Goal: Task Accomplishment & Management: Use online tool/utility

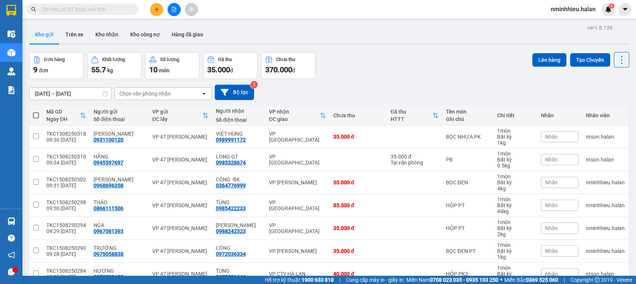
click at [569, 7] on span "nminhhieu.halan" at bounding box center [573, 8] width 57 height 9
click at [560, 21] on span "Đăng xuất" at bounding box center [576, 23] width 41 height 8
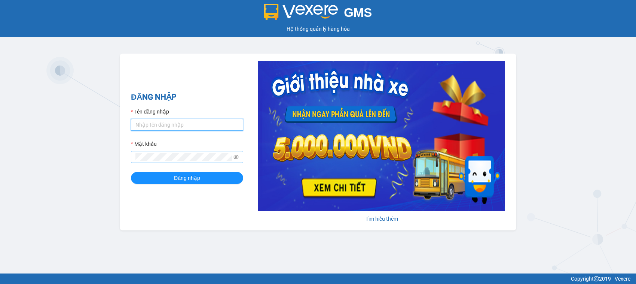
type input "ptlam.halan"
click at [131, 172] on button "Đăng nhập" at bounding box center [187, 178] width 112 height 12
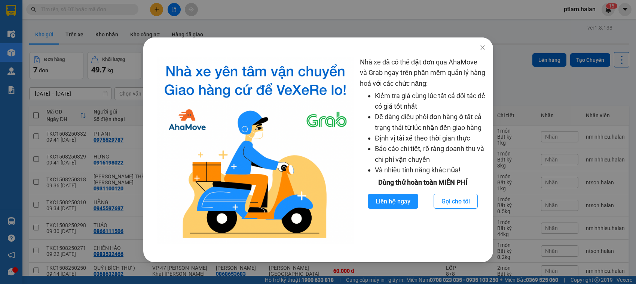
click at [78, 51] on div "Nhà xe đã có thể đặt đơn qua AhaMove và Grab ngay trên phần mềm quản lý hàng ho…" at bounding box center [318, 142] width 636 height 284
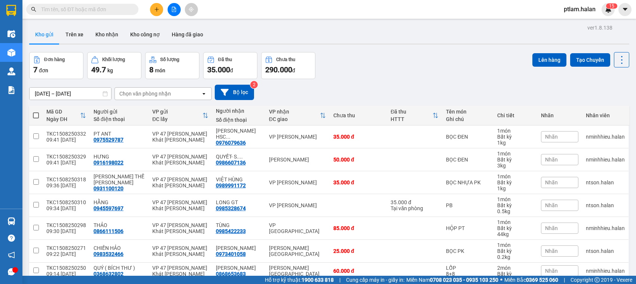
click at [107, 13] on input "text" at bounding box center [85, 9] width 88 height 8
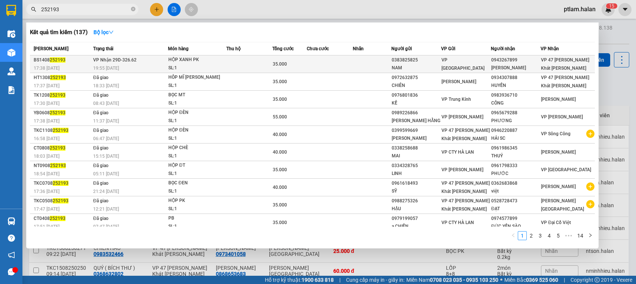
type input "252193"
click at [165, 61] on td "VP Nhận 29D-326.62 19:55 - 14/08" at bounding box center [129, 64] width 77 height 18
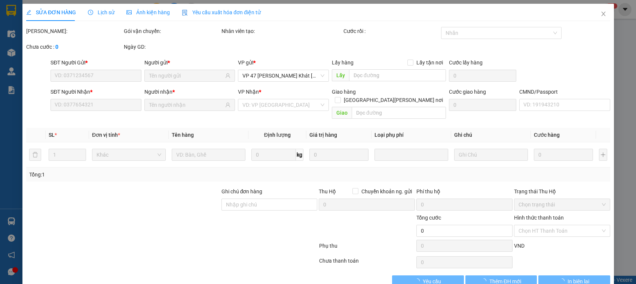
type input "0383825825"
type input "NAM"
type input "0943267899"
type input "ANH HÙNG"
type input "35.000"
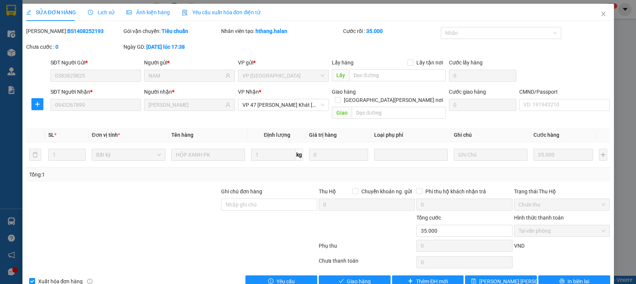
scroll to position [10, 0]
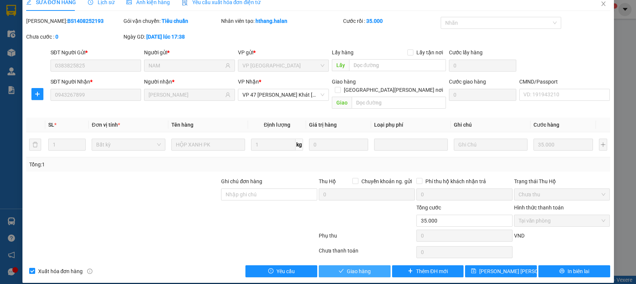
click at [376, 265] on button "Giao hàng" at bounding box center [355, 271] width 72 height 12
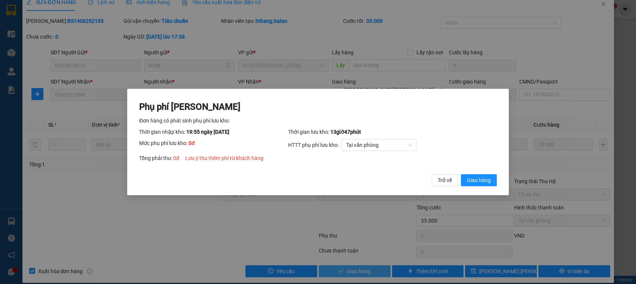
click at [461, 174] on button "Giao hàng" at bounding box center [479, 180] width 36 height 12
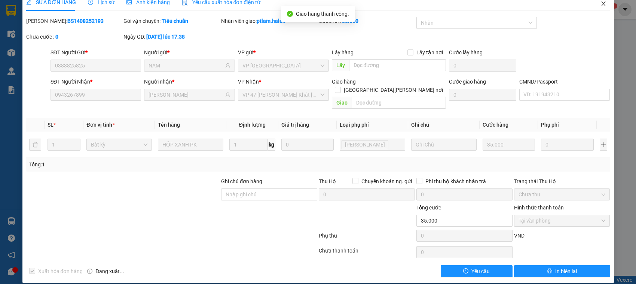
click at [600, 4] on icon "close" at bounding box center [603, 4] width 6 height 6
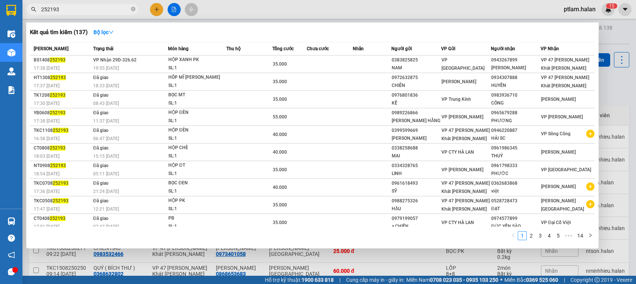
click at [105, 8] on input "252193" at bounding box center [85, 9] width 88 height 8
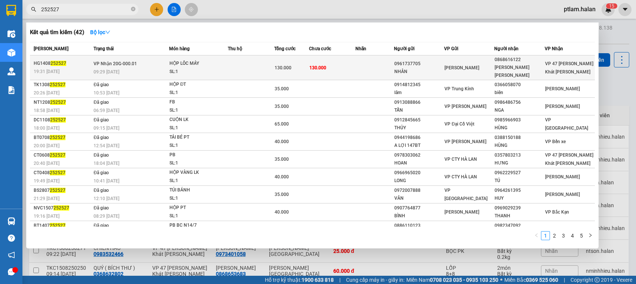
type input "252527"
click at [151, 58] on td "VP Nhận 20G-000.01 09:29 - 15/08" at bounding box center [130, 67] width 77 height 25
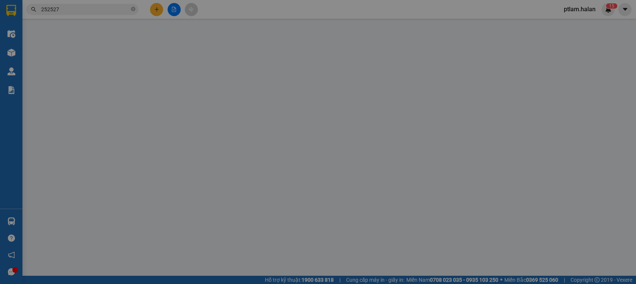
type input "0961737705"
type input "NHÂN"
type input "0868616122"
type input "TÂN HOÀ BÌNH"
type input "130.000"
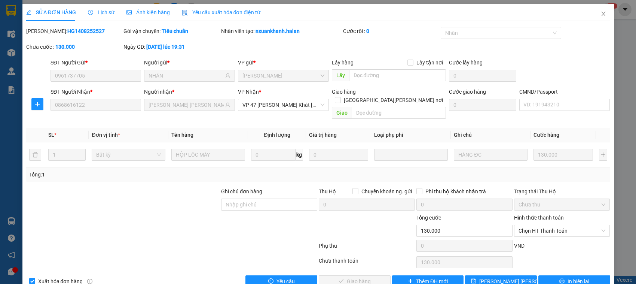
scroll to position [10, 0]
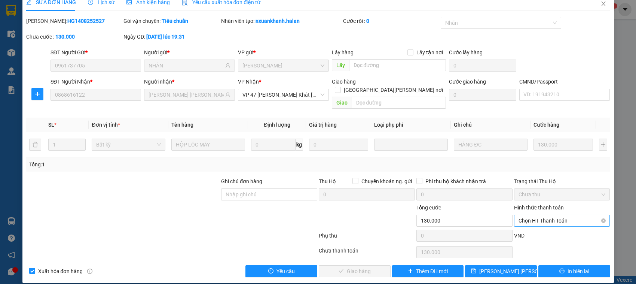
click at [552, 215] on span "Chọn HT Thanh Toán" at bounding box center [561, 220] width 87 height 11
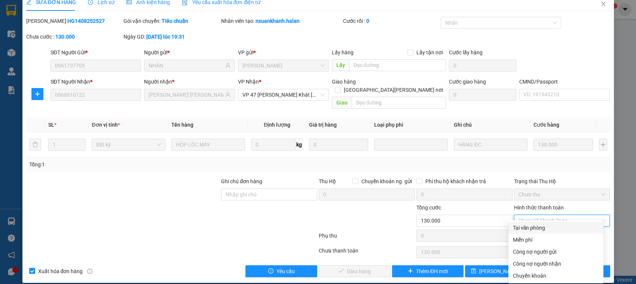
click at [539, 223] on div "Tại văn phòng" at bounding box center [556, 227] width 86 height 8
type input "0"
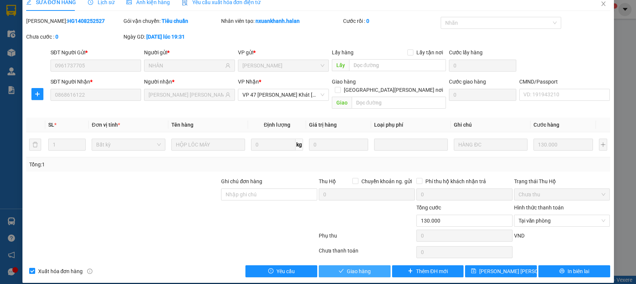
click at [365, 265] on button "Giao hàng" at bounding box center [355, 271] width 72 height 12
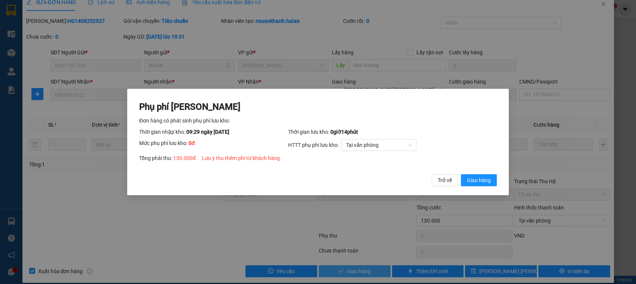
click at [461, 174] on button "Giao hàng" at bounding box center [479, 180] width 36 height 12
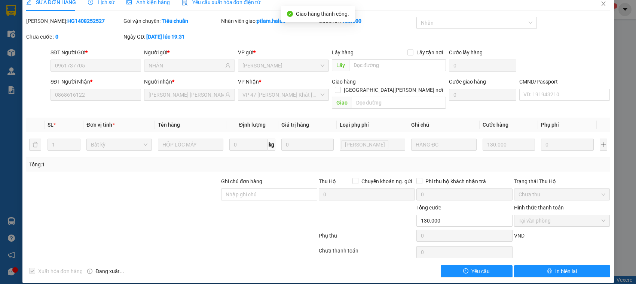
scroll to position [0, 0]
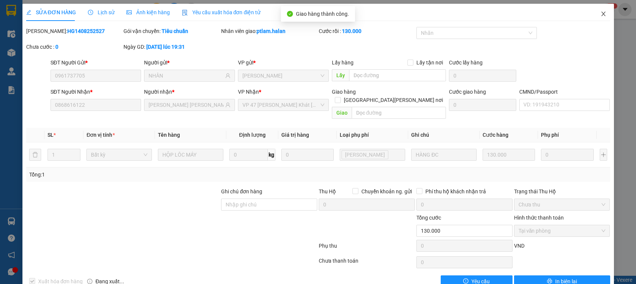
click at [598, 18] on span "Close" at bounding box center [603, 14] width 21 height 21
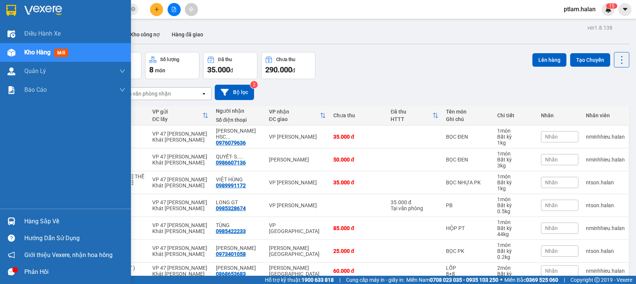
click at [30, 216] on div "Hàng sắp về" at bounding box center [74, 220] width 101 height 11
click at [15, 59] on div "Kho hàng mới" at bounding box center [65, 52] width 131 height 19
click at [23, 50] on div "Kho hàng mới" at bounding box center [65, 52] width 131 height 19
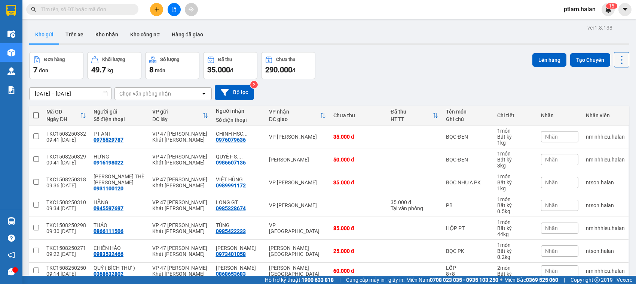
click at [615, 67] on button at bounding box center [621, 59] width 15 height 15
click at [600, 103] on span "Làm mới" at bounding box center [604, 106] width 21 height 7
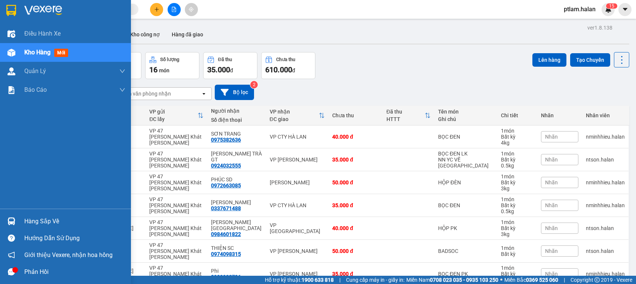
click at [25, 221] on div "Hàng sắp về" at bounding box center [74, 220] width 101 height 11
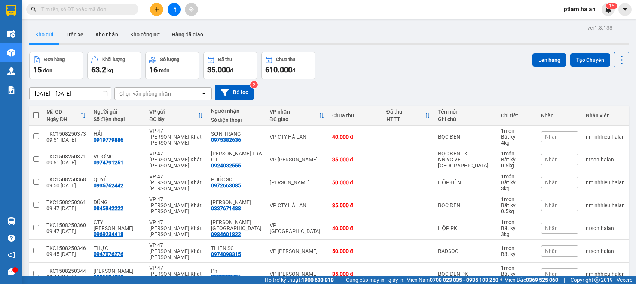
click at [367, 79] on section "Kết quả tìm kiếm ( 0 ) Bộ lọc No Data ptlam.halan 1 5 Điều hành xe Kho hàng mới…" at bounding box center [318, 142] width 636 height 284
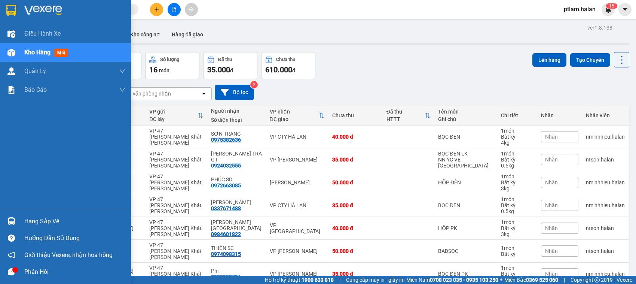
click at [0, 227] on div "Hàng sắp về" at bounding box center [65, 220] width 131 height 17
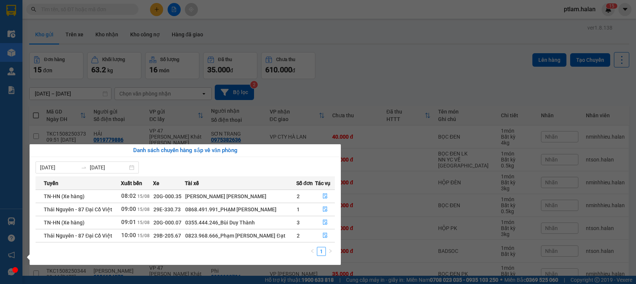
click at [116, 86] on section "Kết quả tìm kiếm ( 0 ) Bộ lọc No Data ptlam.halan 1 5 Điều hành xe Kho hàng mới…" at bounding box center [318, 142] width 636 height 284
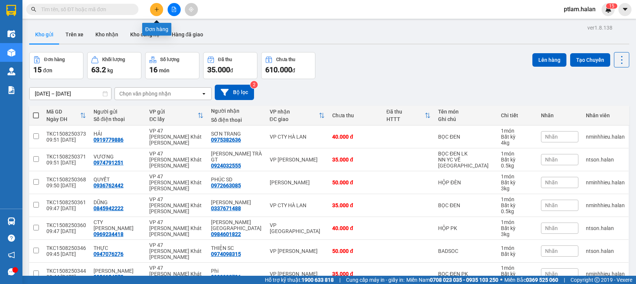
click at [159, 7] on icon "plus" at bounding box center [156, 9] width 5 height 5
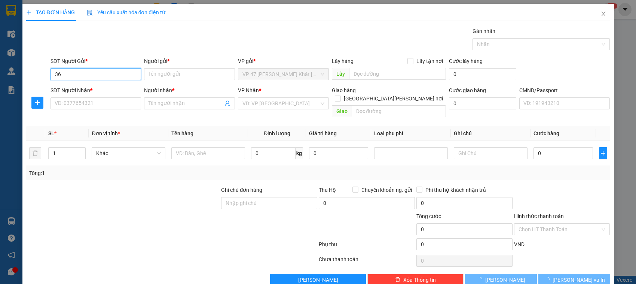
type input "3"
type input "0"
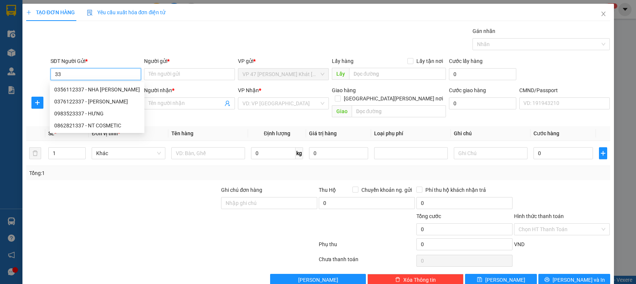
type input "3"
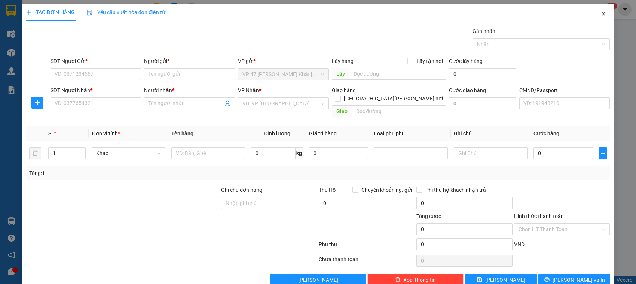
click at [599, 14] on span "Close" at bounding box center [603, 14] width 21 height 21
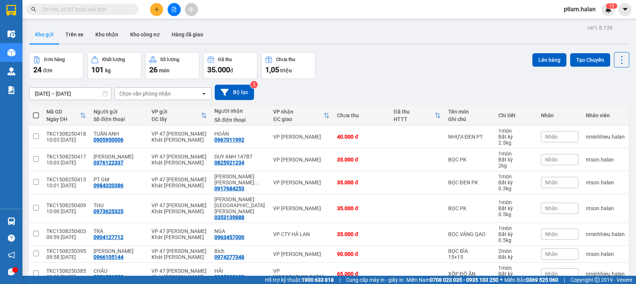
scroll to position [104, 0]
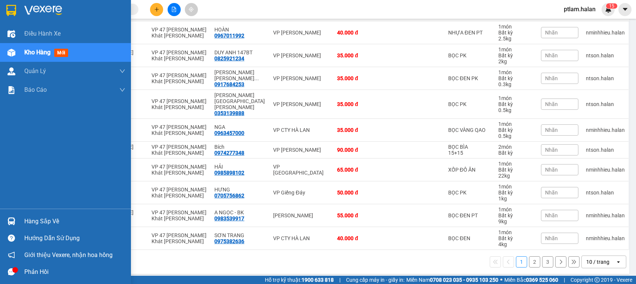
click at [31, 227] on div "Hàng sắp về" at bounding box center [65, 220] width 131 height 17
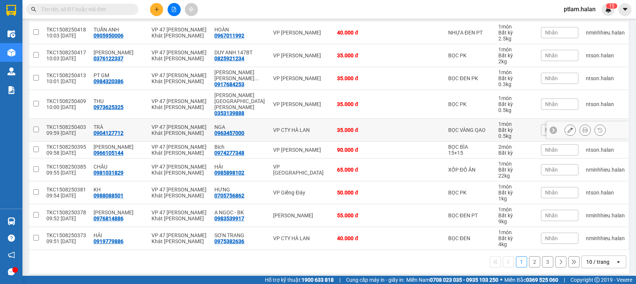
click at [279, 123] on section "Kết quả tìm kiếm ( 0 ) Bộ lọc No Data ptlam.halan 1 5 Điều hành xe Kho hàng mới…" at bounding box center [318, 142] width 636 height 284
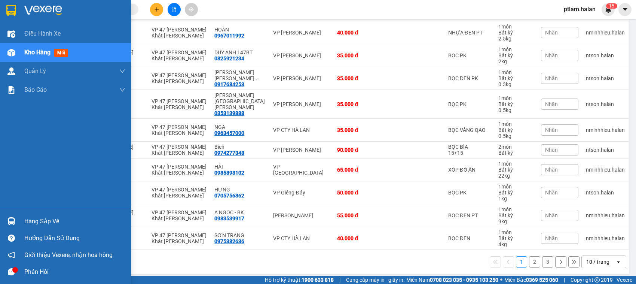
click at [28, 50] on span "Kho hàng" at bounding box center [37, 52] width 26 height 7
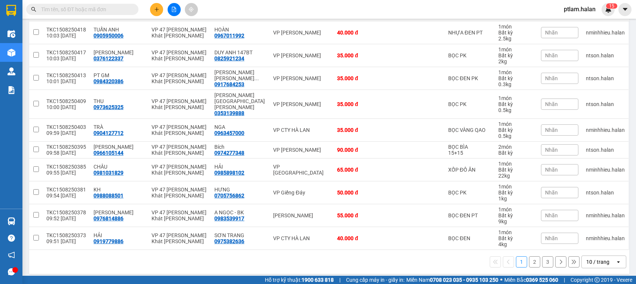
click at [82, 12] on input "text" at bounding box center [85, 9] width 88 height 8
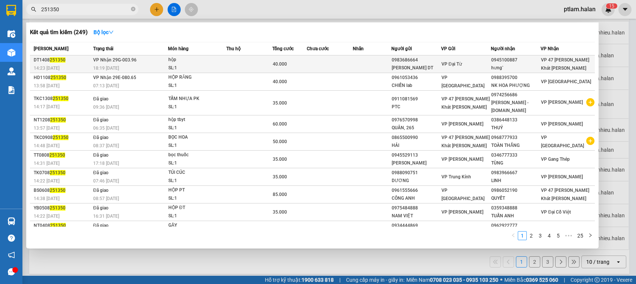
type input "251350"
click at [147, 65] on div "18:19 - 14/08" at bounding box center [130, 68] width 74 height 8
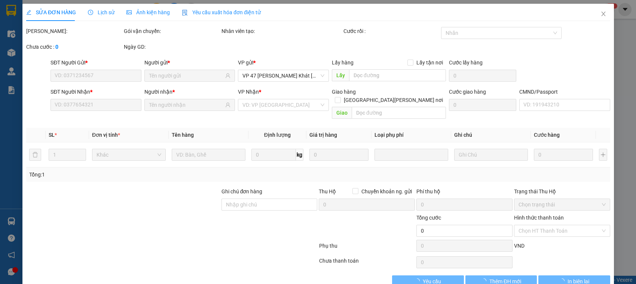
type input "0983686664"
type input "Xuân Quỳnh DT"
type input "0945100887"
type input "hưng`"
type input "40.000"
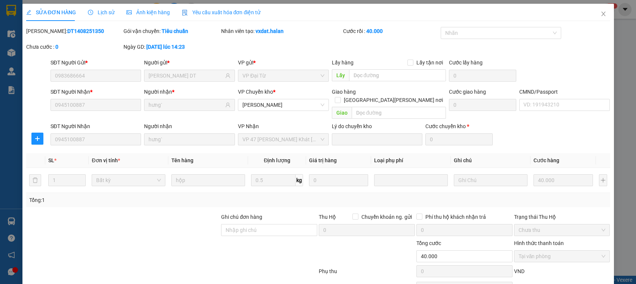
scroll to position [36, 0]
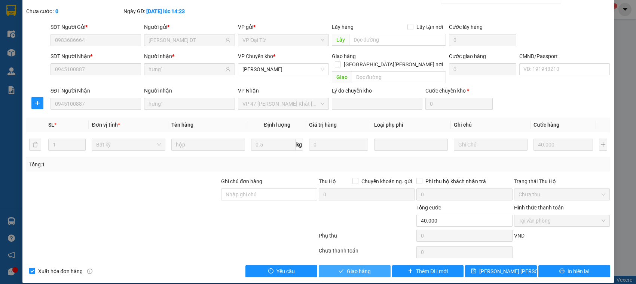
click at [347, 267] on span "Giao hàng" at bounding box center [359, 271] width 24 height 8
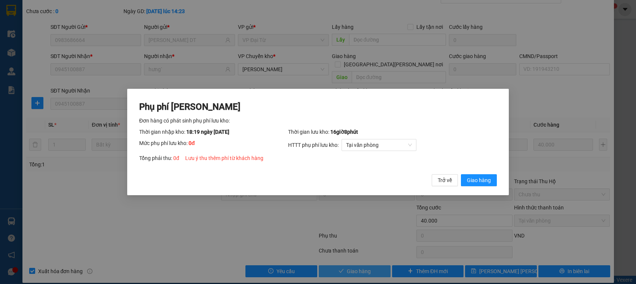
click at [461, 174] on button "Giao hàng" at bounding box center [479, 180] width 36 height 12
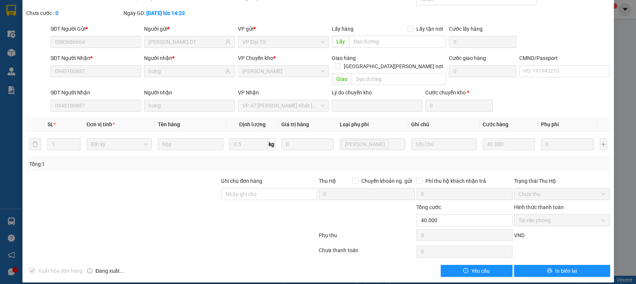
scroll to position [0, 0]
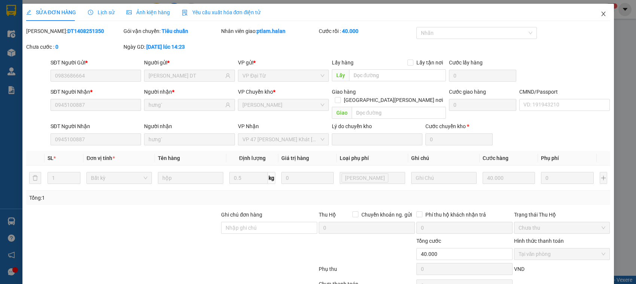
click at [601, 16] on icon "close" at bounding box center [603, 14] width 4 height 4
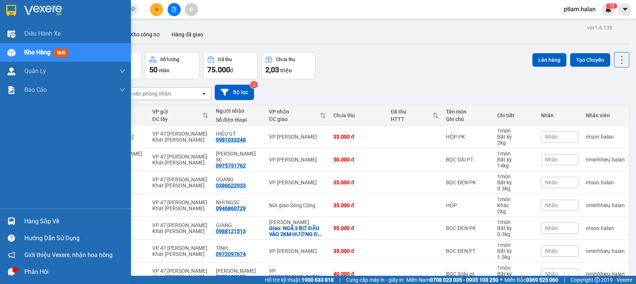
click at [19, 213] on div "Hàng sắp về" at bounding box center [65, 220] width 131 height 17
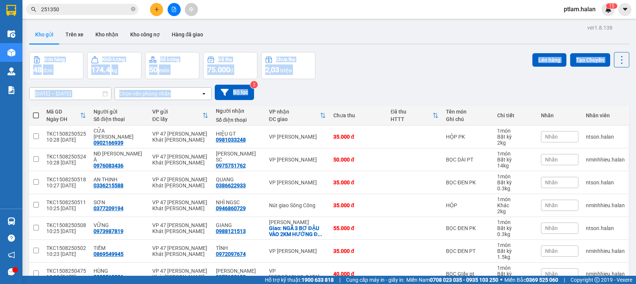
drag, startPoint x: 335, startPoint y: 88, endPoint x: 218, endPoint y: -3, distance: 148.1
click at [218, 0] on html "Kết quả tìm kiếm ( 249 ) Bộ lọc Mã ĐH Trạng thái Món hàng Thu hộ Tổng cước Chưa…" at bounding box center [318, 142] width 636 height 284
click at [269, 30] on div "Kho gửi Trên xe Kho nhận Kho công nợ Hàng đã giao" at bounding box center [329, 35] width 600 height 20
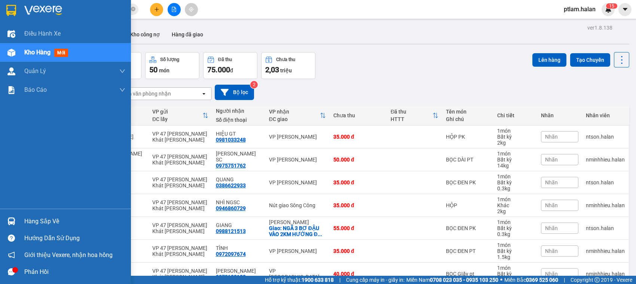
click at [56, 217] on div "Hàng sắp về" at bounding box center [74, 220] width 101 height 11
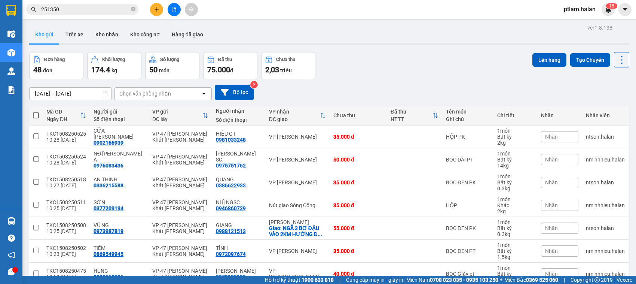
click at [91, 107] on section "Kết quả tìm kiếm ( 249 ) Bộ lọc Mã ĐH Trạng thái Món hàng Thu hộ Tổng cước Chưa…" at bounding box center [318, 142] width 636 height 284
click at [95, 5] on input "251350" at bounding box center [85, 9] width 88 height 8
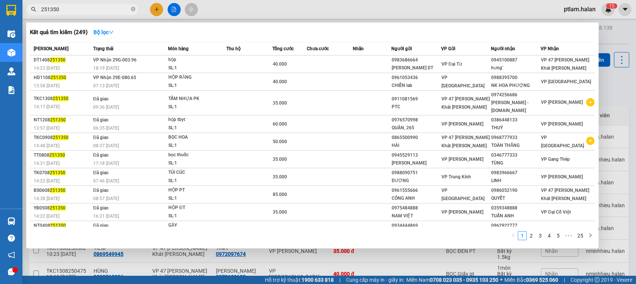
click at [95, 5] on input "251350" at bounding box center [85, 9] width 88 height 8
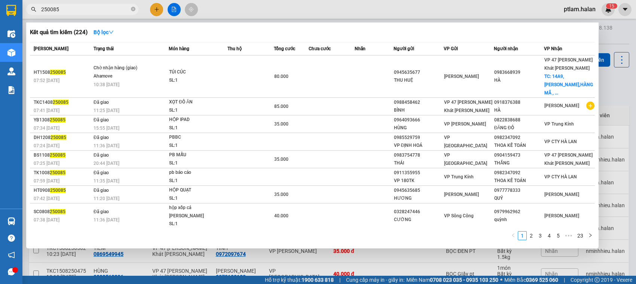
click at [69, 12] on input "250085" at bounding box center [85, 9] width 88 height 8
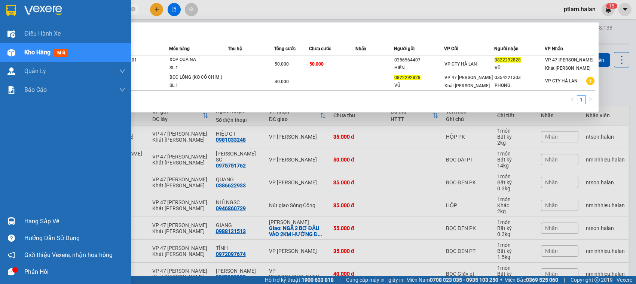
type input "0822292828"
click at [35, 211] on div "Hàng sắp về Hướng dẫn sử dụng Giới thiệu Vexere, nhận hoa hồng Phản hồi" at bounding box center [65, 243] width 131 height 71
click at [34, 215] on div "Hàng sắp về" at bounding box center [74, 220] width 101 height 11
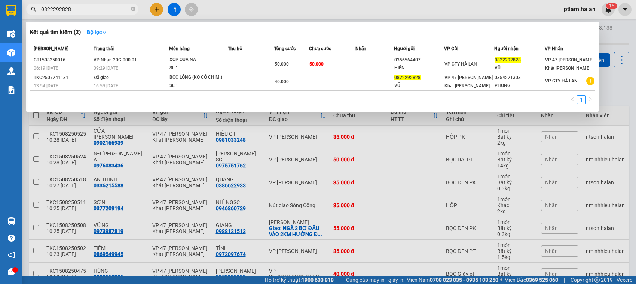
click at [122, 48] on section "Kết quả tìm kiếm ( 2 ) Bộ lọc Mã ĐH Trạng thái Món hàng Thu hộ Tổng cước Chưa c…" at bounding box center [318, 142] width 636 height 284
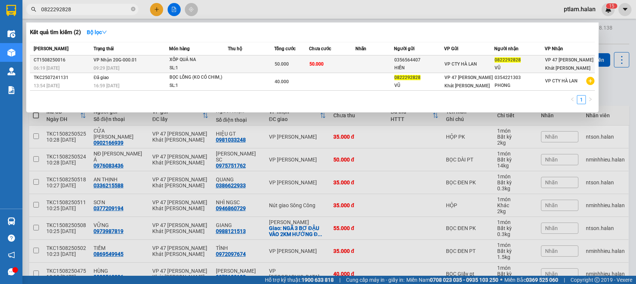
click at [129, 64] on div "09:29 [DATE]" at bounding box center [131, 68] width 75 height 8
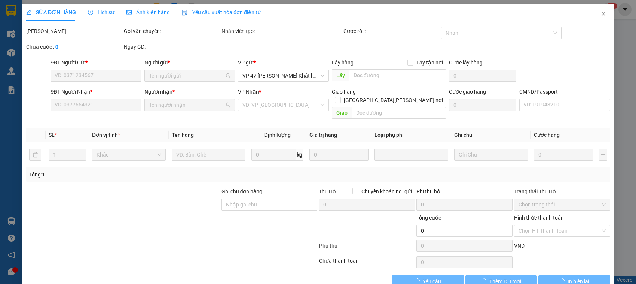
type input "0356564407"
type input "HIỀN"
type input "0822292828"
type input "VŨ"
type input "50.000"
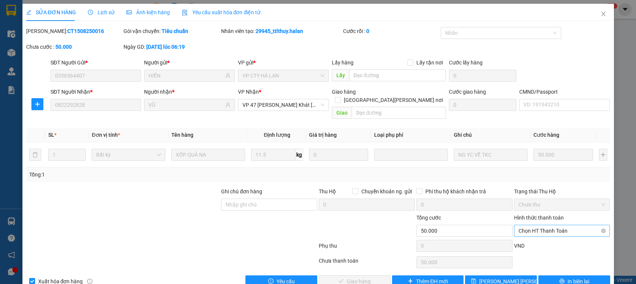
click at [566, 225] on span "Chọn HT Thanh Toán" at bounding box center [561, 230] width 87 height 11
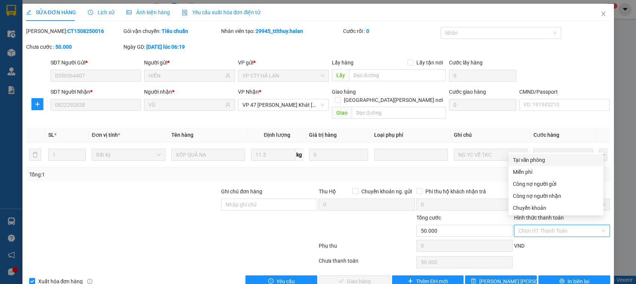
click at [553, 156] on div "Tại văn phòng" at bounding box center [556, 160] width 86 height 8
type input "0"
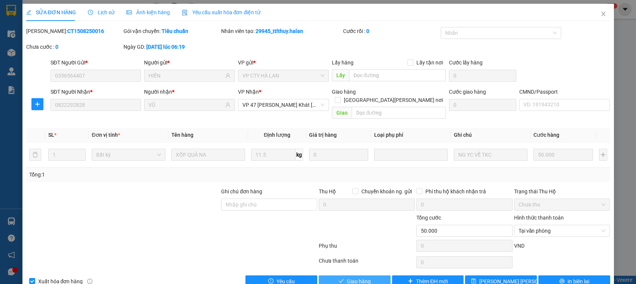
click at [361, 277] on span "Giao hàng" at bounding box center [359, 281] width 24 height 8
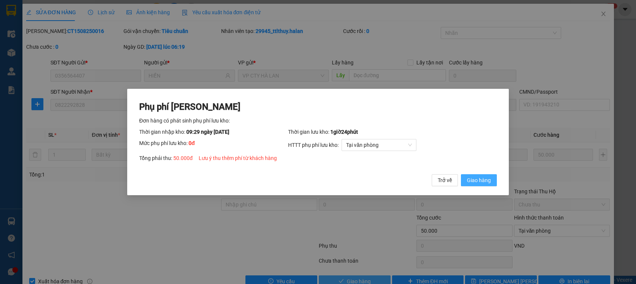
click at [461, 174] on button "Giao hàng" at bounding box center [479, 180] width 36 height 12
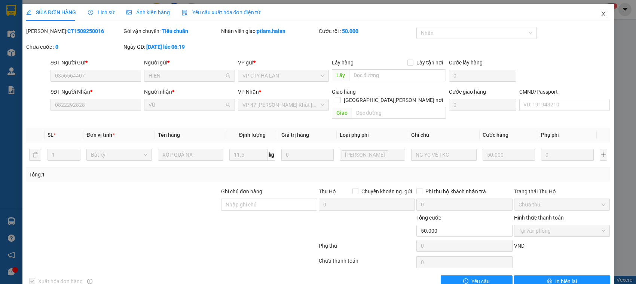
click at [593, 19] on span "Close" at bounding box center [603, 14] width 21 height 21
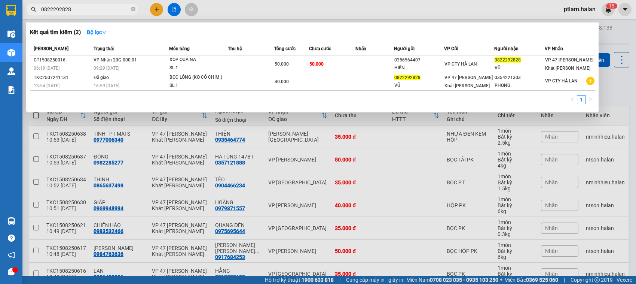
click at [65, 8] on input "0822292828" at bounding box center [85, 9] width 88 height 8
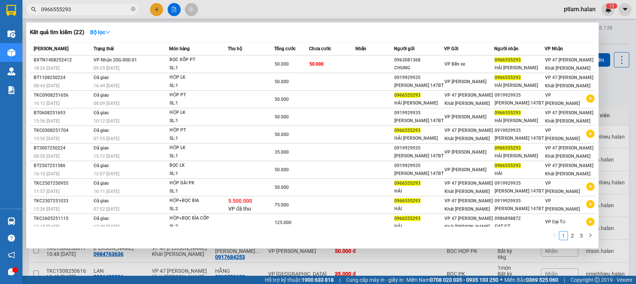
type input "0966555293"
click at [162, 55] on th "Trạng thái" at bounding box center [130, 48] width 77 height 13
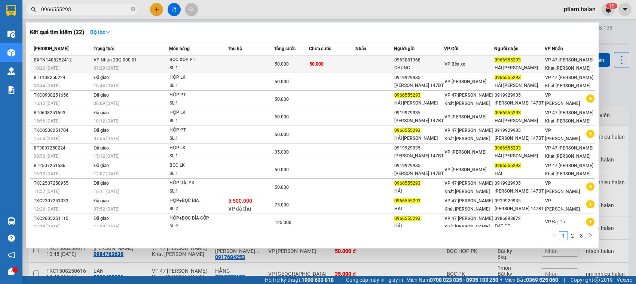
click at [162, 61] on td "VP Nhận 20G-000.01 09:29 - 15/08" at bounding box center [130, 64] width 77 height 18
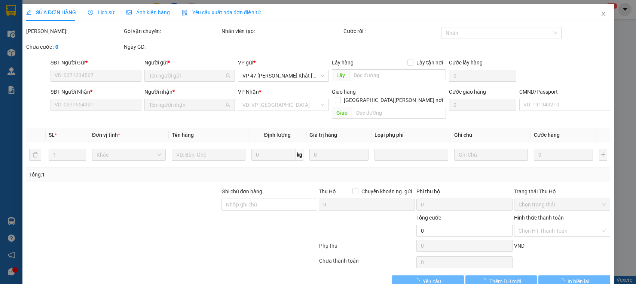
type input "0963081368"
type input "CHUNG"
type input "0966555293"
type input "HẢI QUYÊN"
type input "50.000"
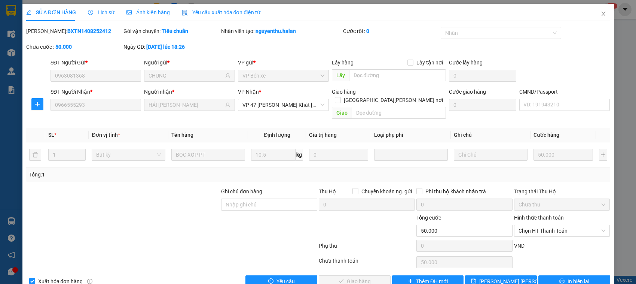
scroll to position [10, 0]
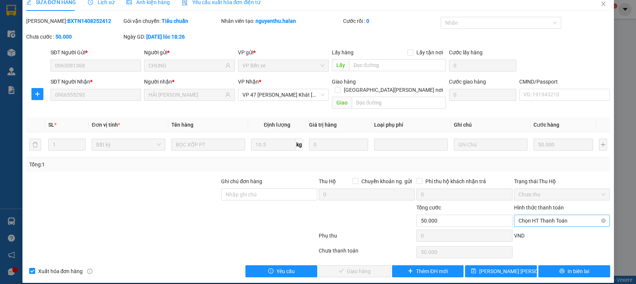
click at [562, 214] on div "Chọn HT Thanh Toán" at bounding box center [562, 220] width 96 height 12
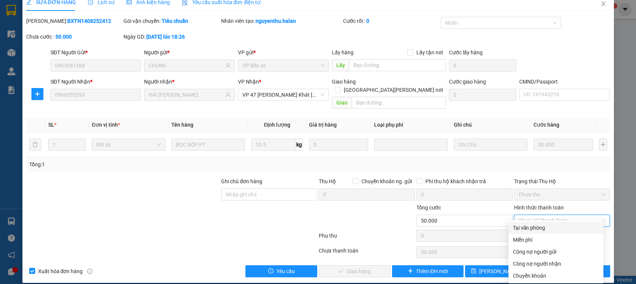
click at [520, 229] on div "Tại văn phòng" at bounding box center [556, 227] width 86 height 8
type input "0"
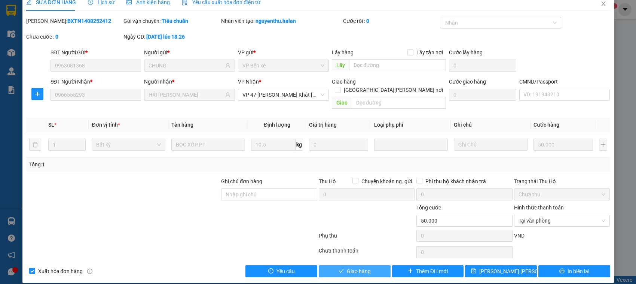
click at [347, 267] on span "Giao hàng" at bounding box center [359, 271] width 24 height 8
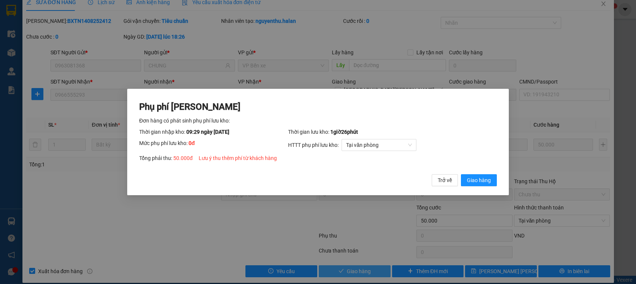
click at [461, 174] on button "Giao hàng" at bounding box center [479, 180] width 36 height 12
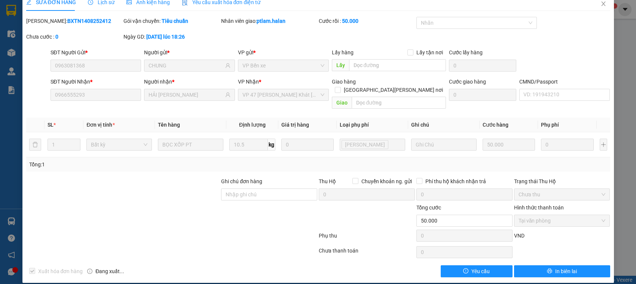
scroll to position [0, 0]
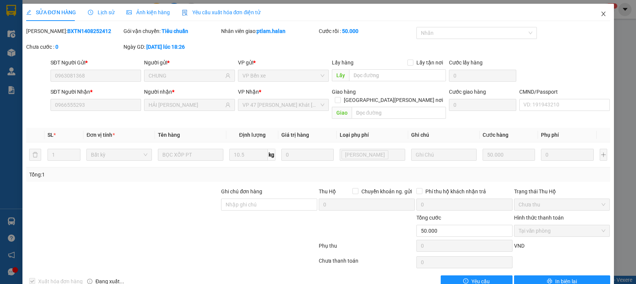
click at [597, 22] on span "Close" at bounding box center [603, 14] width 21 height 21
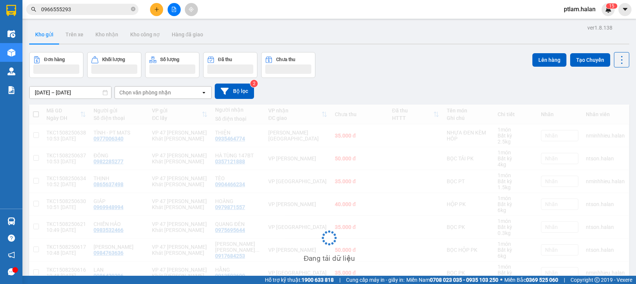
click at [74, 13] on input "0966555293" at bounding box center [85, 9] width 88 height 8
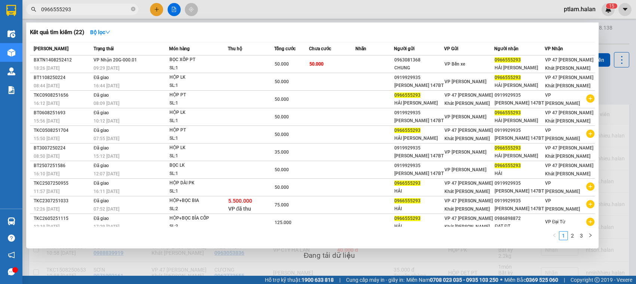
click at [74, 13] on input "0966555293" at bounding box center [85, 9] width 88 height 8
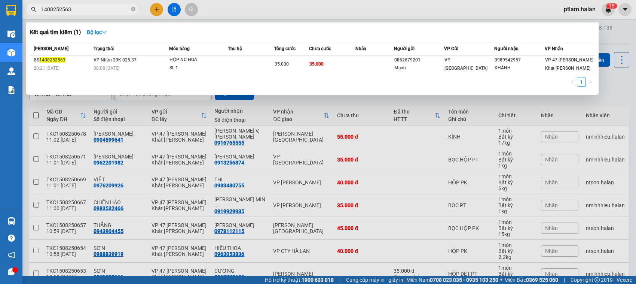
click at [110, 10] on input "1408252563" at bounding box center [85, 9] width 88 height 8
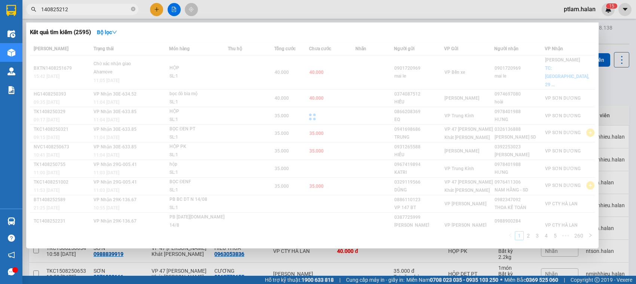
type input "1408252126"
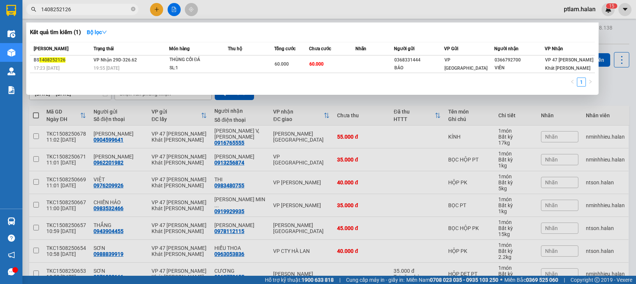
click at [80, 9] on input "1408252126" at bounding box center [85, 9] width 88 height 8
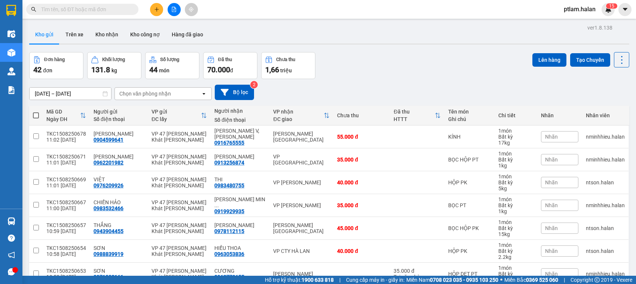
click at [116, 10] on input "text" at bounding box center [85, 9] width 88 height 8
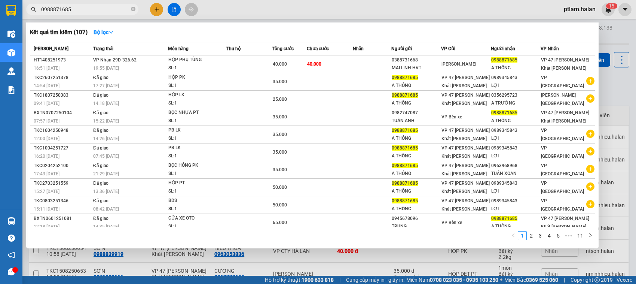
click at [89, 9] on input "0988871685" at bounding box center [85, 9] width 88 height 8
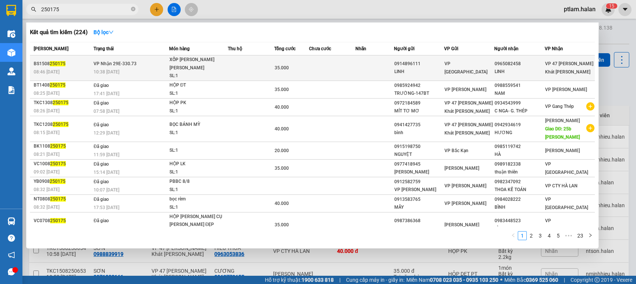
type input "250175"
click at [171, 72] on div "SL: 1" at bounding box center [197, 76] width 56 height 8
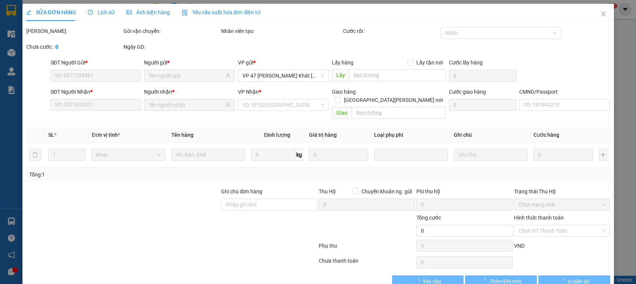
type input "0914896111"
type input "LINH"
type input "0965082458"
type input "LINH"
type input "35.000"
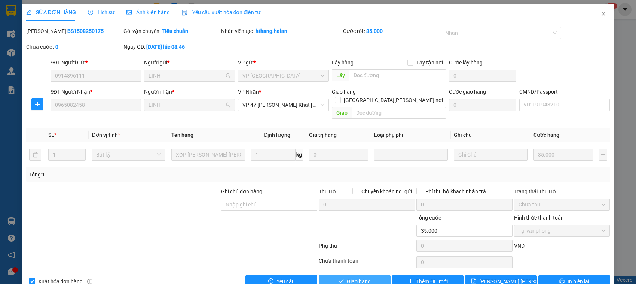
click at [339, 278] on icon "check" at bounding box center [341, 280] width 5 height 5
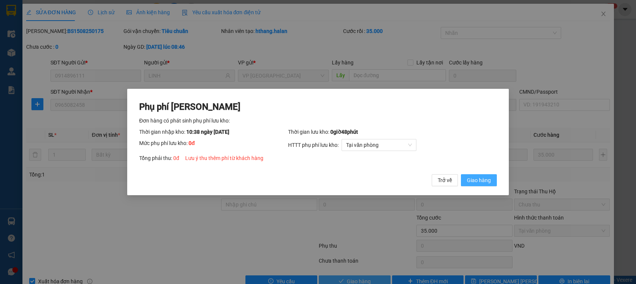
click at [461, 174] on button "Giao hàng" at bounding box center [479, 180] width 36 height 12
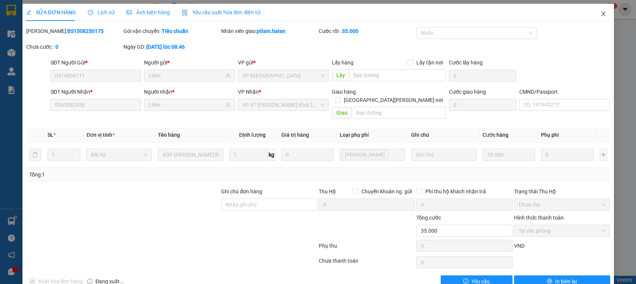
click at [596, 21] on span "Close" at bounding box center [603, 14] width 21 height 21
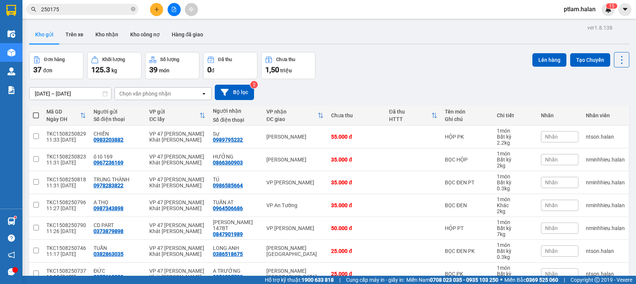
scroll to position [110, 0]
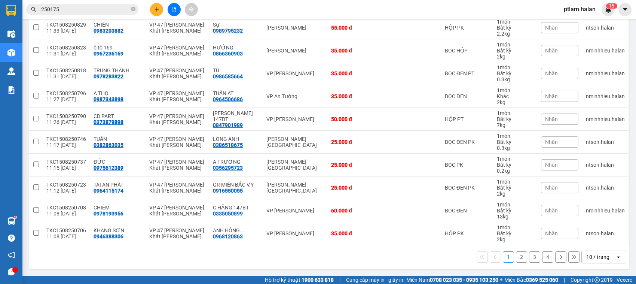
click at [615, 254] on icon "open" at bounding box center [618, 257] width 6 height 6
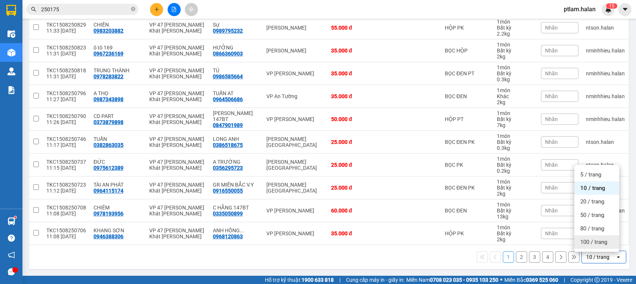
click at [594, 238] on span "100 / trang" at bounding box center [593, 241] width 27 height 7
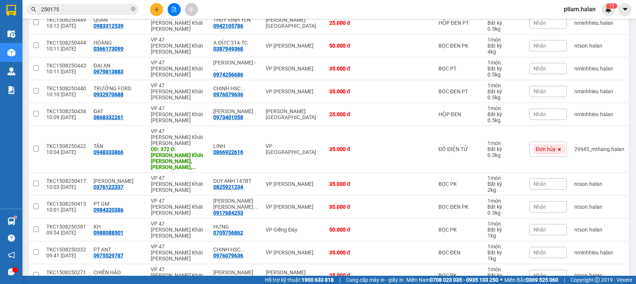
scroll to position [722, 0]
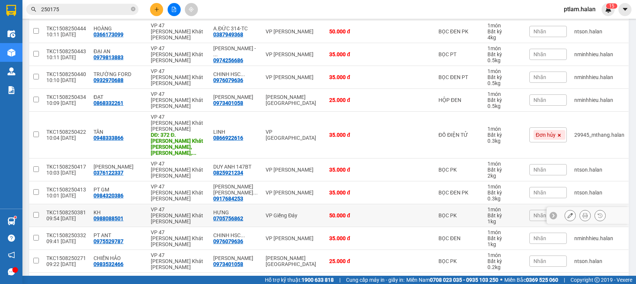
click at [279, 212] on div "VP Giếng Đáy" at bounding box center [294, 215] width 56 height 6
checkbox input "true"
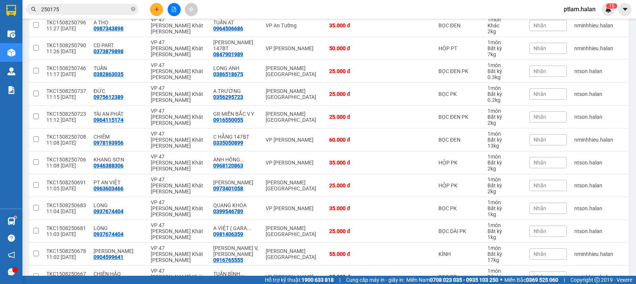
scroll to position [0, 0]
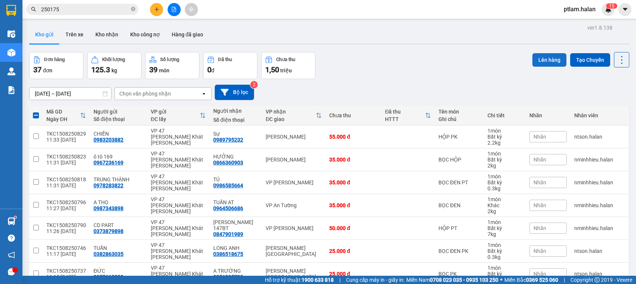
click at [534, 64] on button "Lên hàng" at bounding box center [549, 59] width 34 height 13
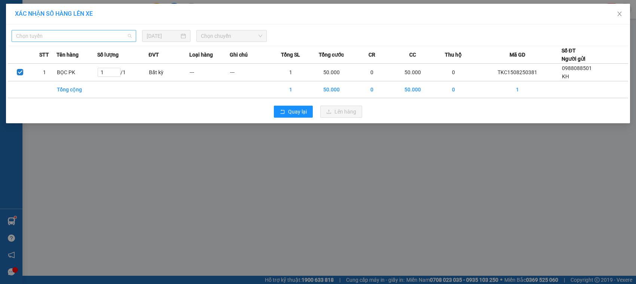
click at [42, 32] on span "Chọn tuyến" at bounding box center [74, 35] width 116 height 11
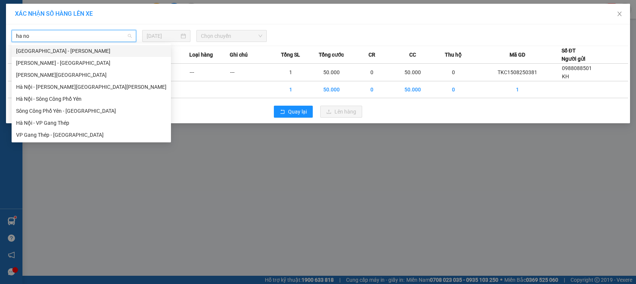
type input "ha noi"
click at [62, 49] on div "Hà Nội - Quảng Ninh" at bounding box center [91, 51] width 150 height 8
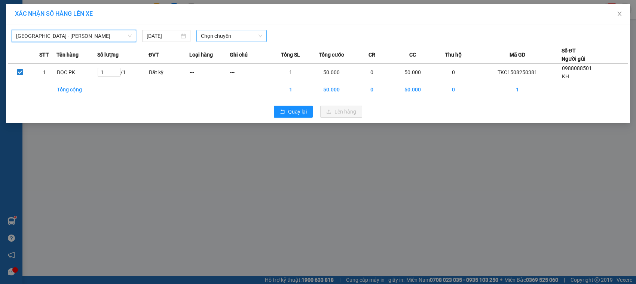
click at [211, 34] on span "Chọn chuyến" at bounding box center [231, 35] width 61 height 11
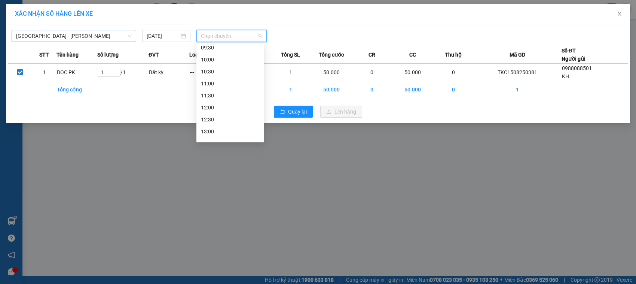
scroll to position [147, 0]
click at [234, 99] on div "11:30" at bounding box center [230, 96] width 58 height 8
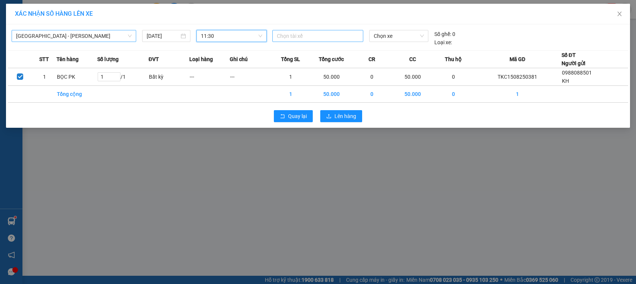
click at [309, 36] on div at bounding box center [318, 35] width 88 height 9
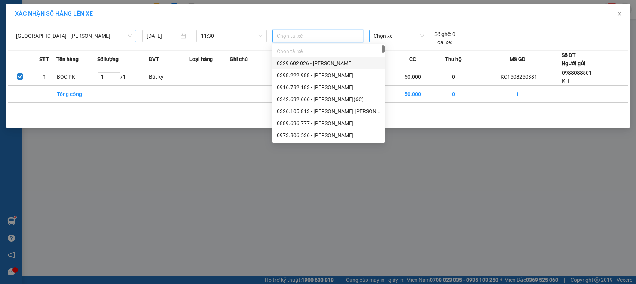
click at [395, 41] on span "Chọn xe" at bounding box center [399, 35] width 50 height 11
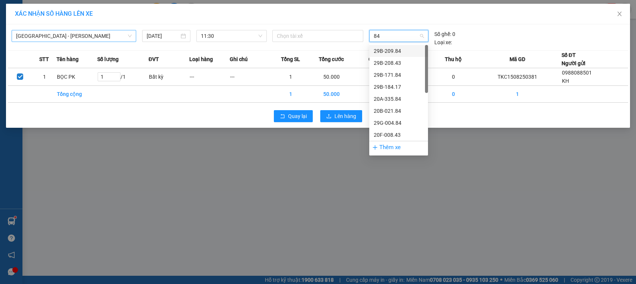
type input "843"
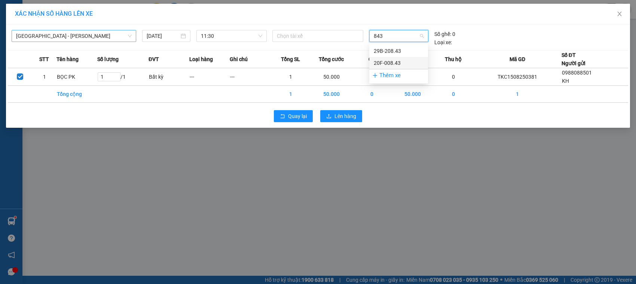
click at [398, 61] on div "20F-008.43" at bounding box center [399, 63] width 50 height 8
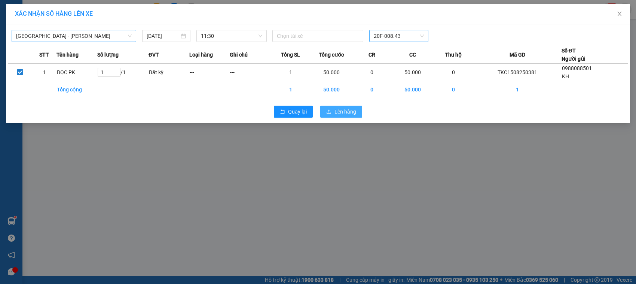
click at [331, 113] on icon "upload" at bounding box center [328, 111] width 5 height 5
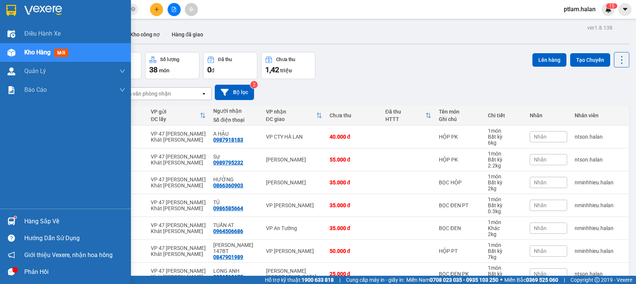
click at [8, 216] on div at bounding box center [11, 220] width 13 height 13
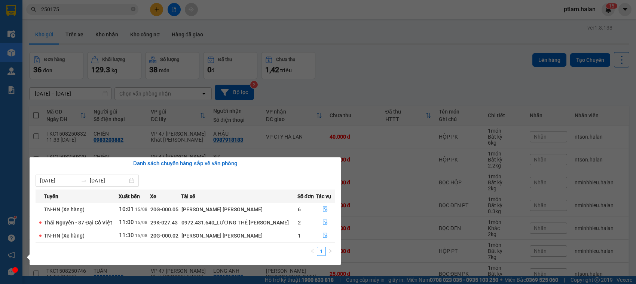
click at [82, 7] on section "Kết quả tìm kiếm ( 224 ) Bộ lọc Mã ĐH Trạng thái Món hàng Thu hộ Tổng cước Chưa…" at bounding box center [318, 142] width 636 height 284
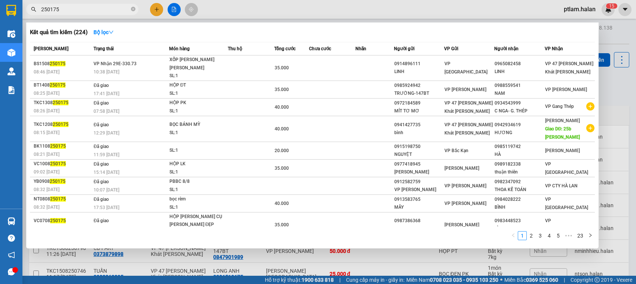
click at [82, 7] on input "250175" at bounding box center [85, 9] width 88 height 8
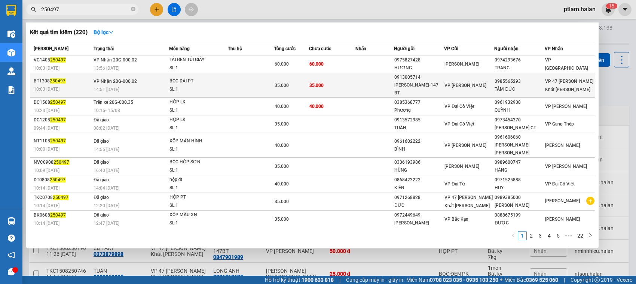
type input "250497"
click at [188, 85] on div "SL: 1" at bounding box center [197, 89] width 56 height 8
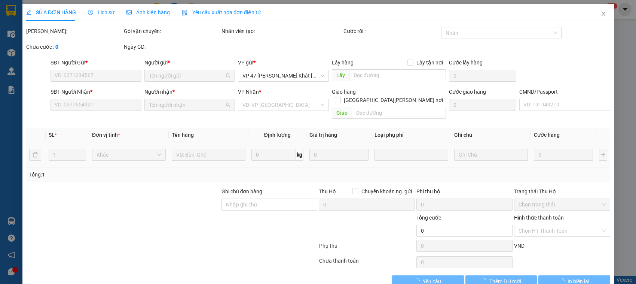
type input "0913005714"
type input "MẠNH THẮNG-147 BT"
type input "0985565293"
type input "TÂM ĐỨC"
type input "35.000"
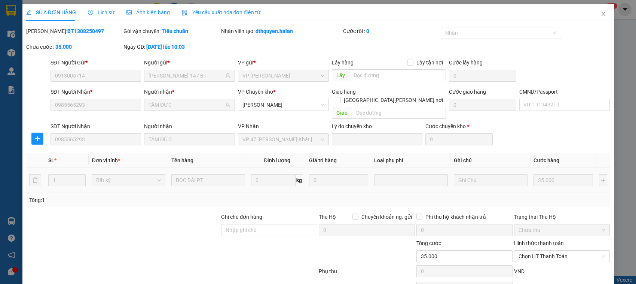
scroll to position [36, 0]
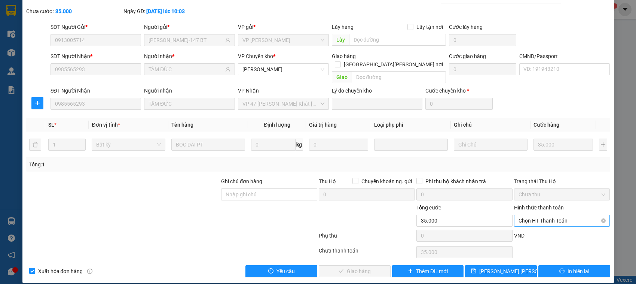
click at [560, 218] on span "Chọn HT Thanh Toán" at bounding box center [561, 220] width 87 height 11
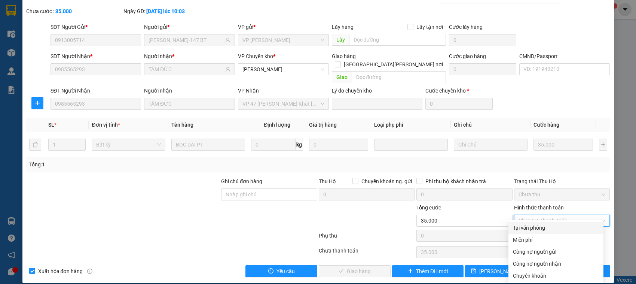
click at [554, 224] on div "Tại văn phòng" at bounding box center [556, 227] width 86 height 8
type input "0"
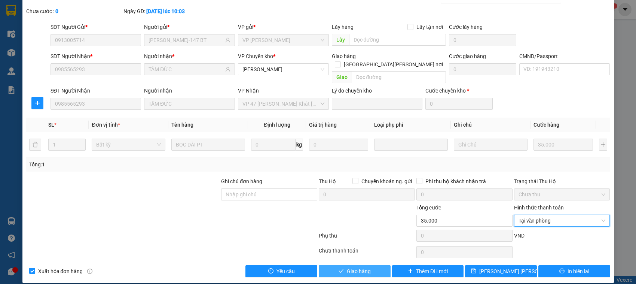
click at [360, 267] on span "Giao hàng" at bounding box center [359, 271] width 24 height 8
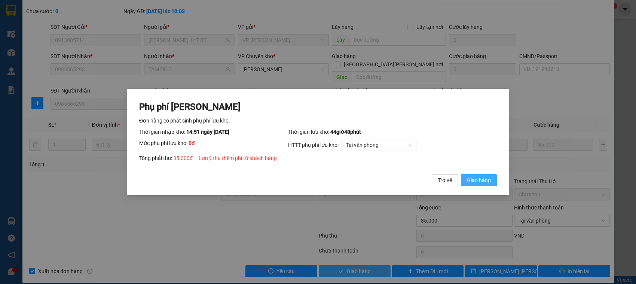
click at [461, 174] on button "Giao hàng" at bounding box center [479, 180] width 36 height 12
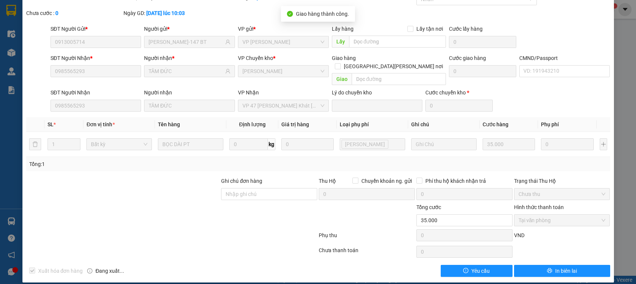
scroll to position [0, 0]
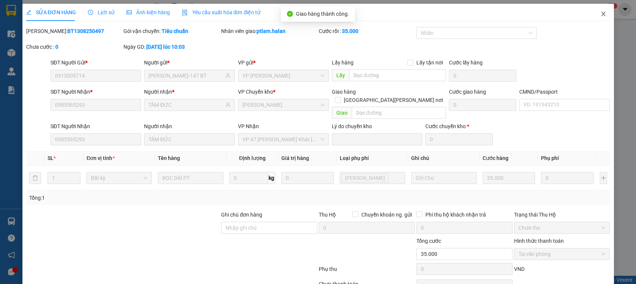
click at [606, 13] on span "Close" at bounding box center [603, 14] width 21 height 21
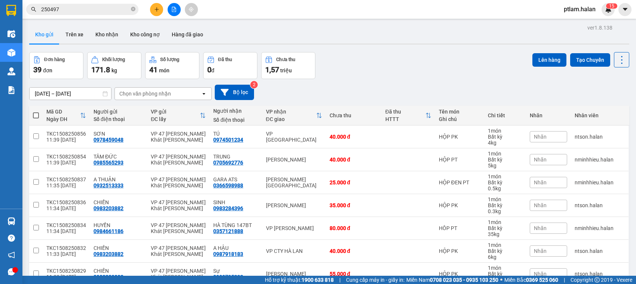
click at [97, 10] on input "250497" at bounding box center [85, 9] width 88 height 8
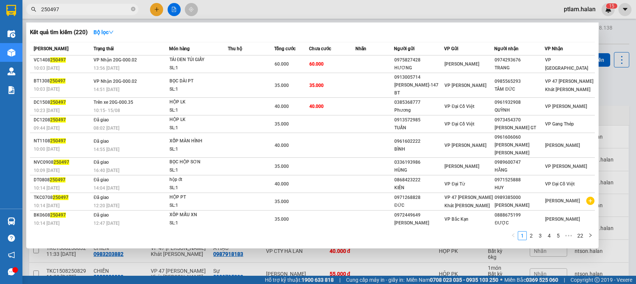
click at [97, 10] on input "250497" at bounding box center [85, 9] width 88 height 8
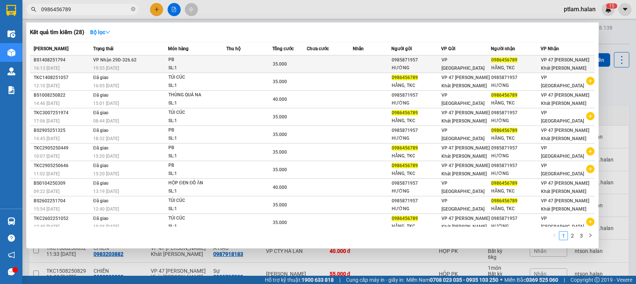
type input "0986456789"
click at [172, 64] on div "SL: 1" at bounding box center [196, 68] width 56 height 8
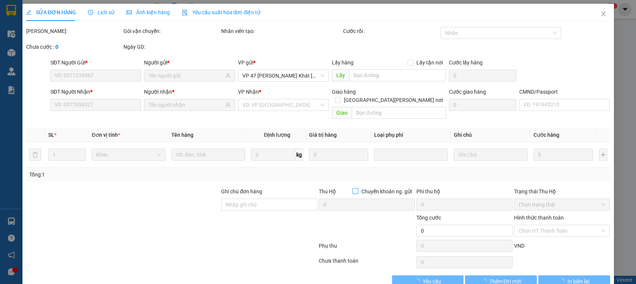
type input "0985871957"
type input "HƯỜNG"
type input "0986456789"
type input "HẰNG, TKC"
type input "35.000"
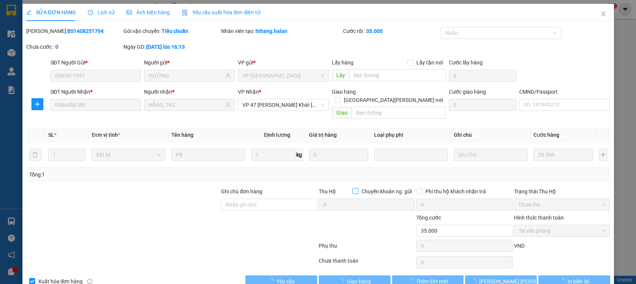
scroll to position [10, 0]
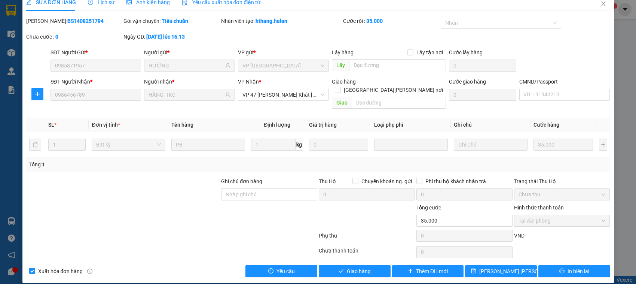
click at [358, 269] on div "SỬA ĐƠN HÀNG Lịch sử Ảnh kiện hàng Yêu cầu xuất hóa đơn điện tử Total Paid Fee …" at bounding box center [317, 138] width 591 height 289
click at [358, 267] on span "Giao hàng" at bounding box center [359, 271] width 24 height 8
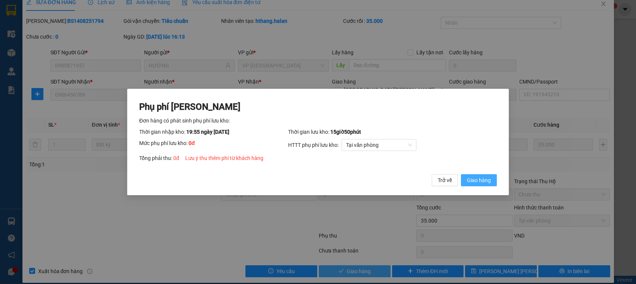
click at [461, 174] on button "Giao hàng" at bounding box center [479, 180] width 36 height 12
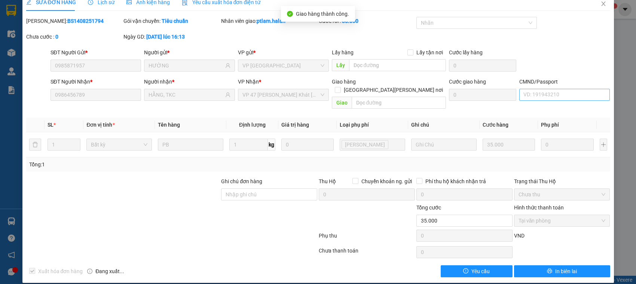
scroll to position [0, 0]
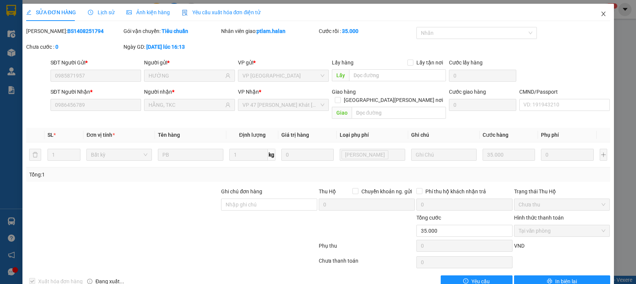
click at [600, 15] on icon "close" at bounding box center [603, 14] width 6 height 6
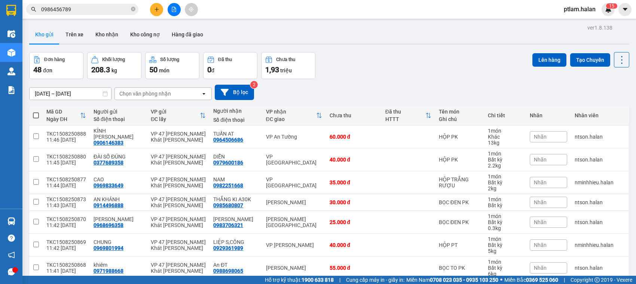
click at [81, 7] on input "0986456789" at bounding box center [85, 9] width 88 height 8
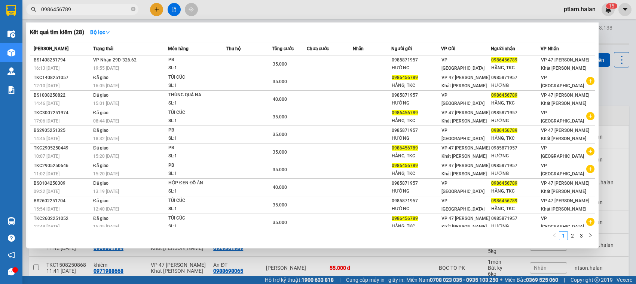
click at [81, 7] on input "0986456789" at bounding box center [85, 9] width 88 height 8
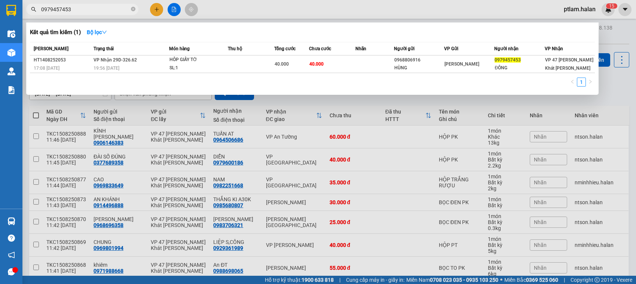
click at [81, 7] on input "0979457453" at bounding box center [85, 9] width 88 height 8
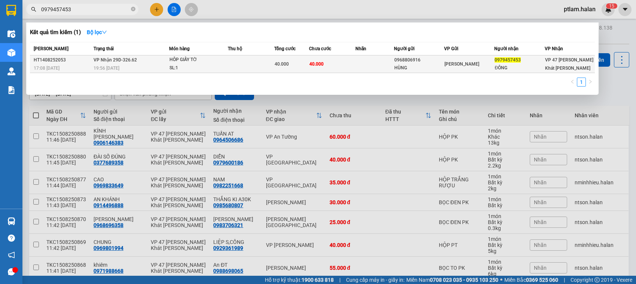
type input "0979457453"
click at [178, 61] on div "HÔP GIẤY TỜ" at bounding box center [197, 60] width 56 height 8
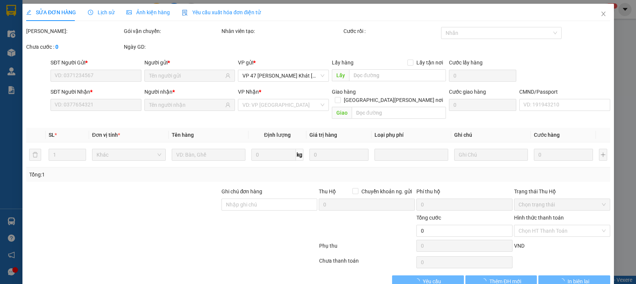
type input "0968806916"
type input "HÙNG"
type input "0979457453"
type input "ĐÔNG"
type input "40.000"
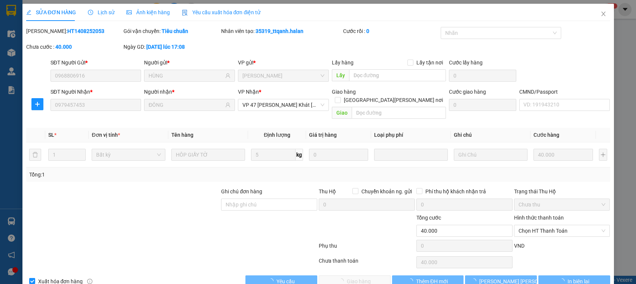
scroll to position [10, 0]
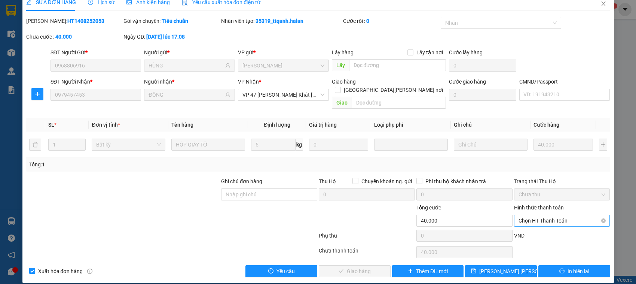
click at [550, 214] on div "Chọn HT Thanh Toán" at bounding box center [562, 220] width 96 height 12
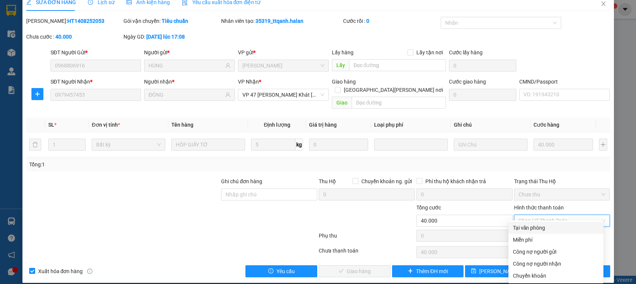
click at [536, 224] on div "Tại văn phòng" at bounding box center [556, 227] width 86 height 8
type input "0"
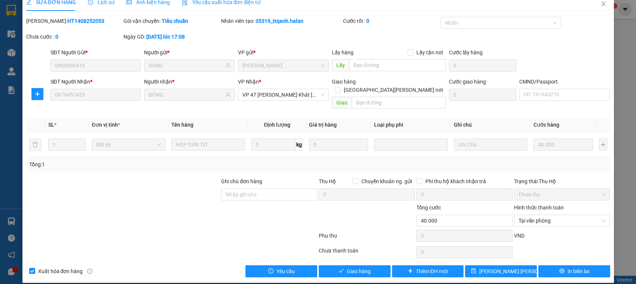
click at [365, 255] on div "Total Paid Fee 0 Total UnPaid Fee 40.000 Cash Collection Total Fee Mã ĐH: HT140…" at bounding box center [318, 147] width 584 height 260
click at [362, 267] on span "Giao hàng" at bounding box center [359, 271] width 24 height 8
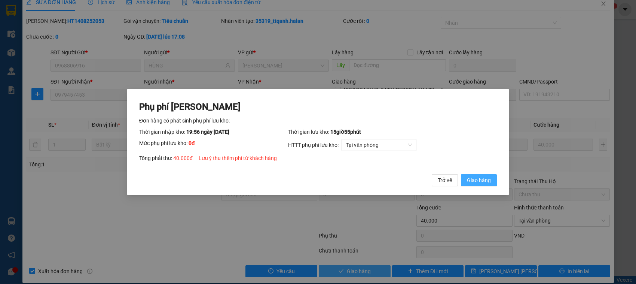
click at [461, 174] on button "Giao hàng" at bounding box center [479, 180] width 36 height 12
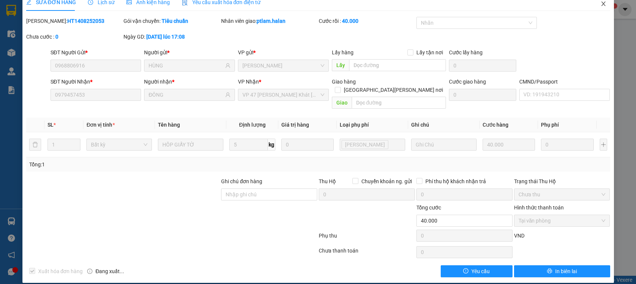
click at [599, 7] on span "Close" at bounding box center [603, 4] width 21 height 21
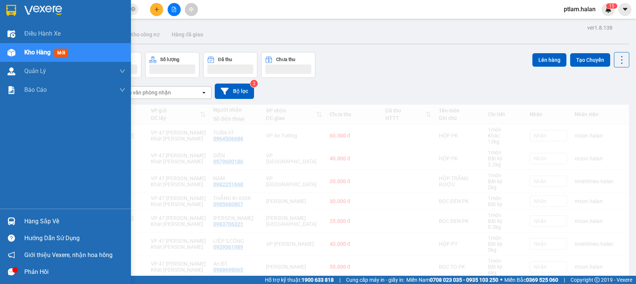
click at [11, 225] on img at bounding box center [11, 221] width 8 height 8
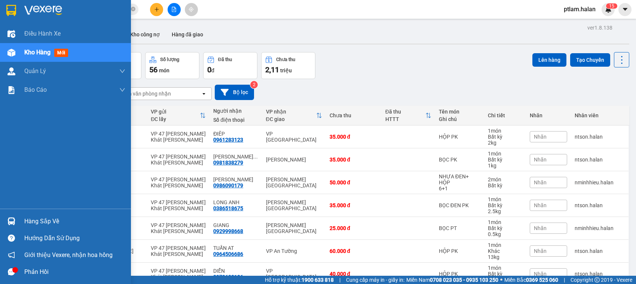
click at [11, 225] on div "Điều hành xe Kho hàng mới Quản Lý Quản lý chuyến Quản lý kiểm kho Báo cáo 12. T…" at bounding box center [65, 142] width 131 height 284
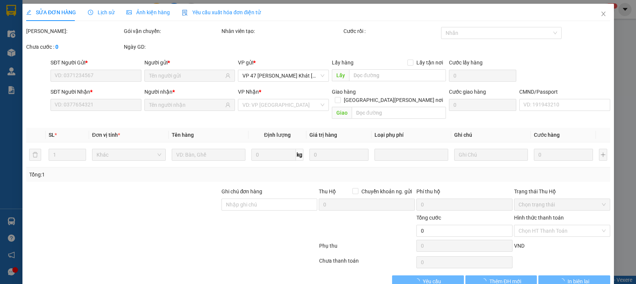
type input "0968806916"
type input "HÙNG"
type input "0979457453"
type input "ĐÔNG"
type input "40.000"
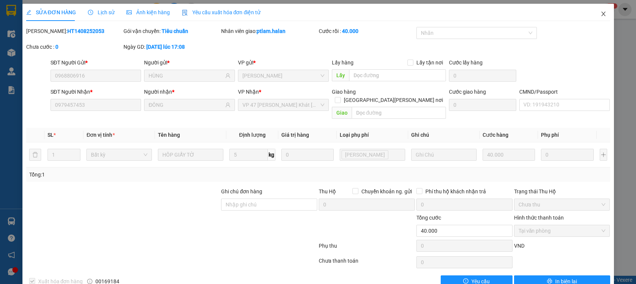
click at [602, 11] on span "Close" at bounding box center [603, 14] width 21 height 21
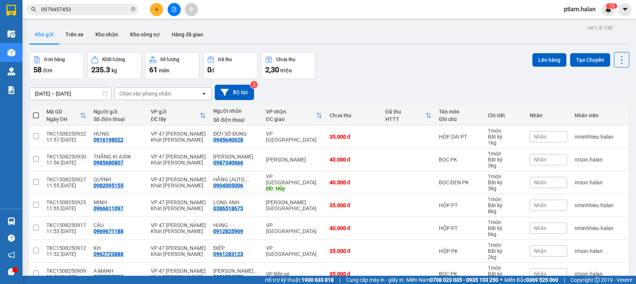
click at [101, 12] on input "0979457453" at bounding box center [85, 9] width 88 height 8
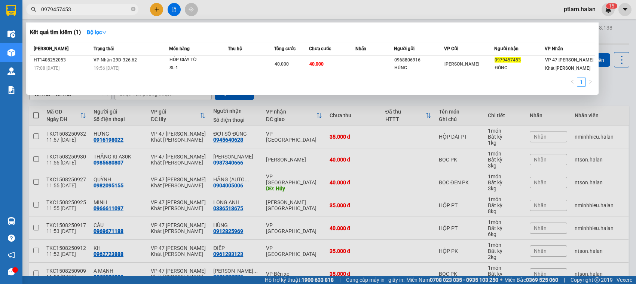
click at [101, 12] on input "0979457453" at bounding box center [85, 9] width 88 height 8
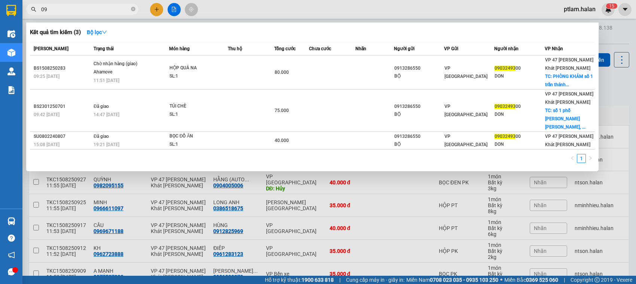
type input "0"
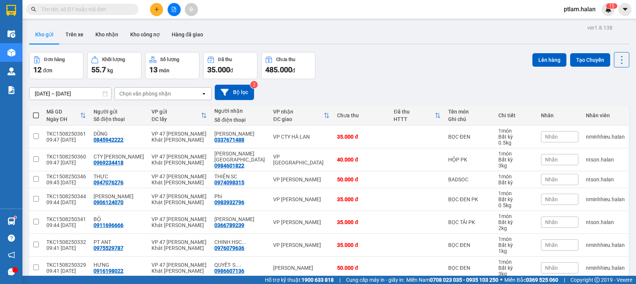
click at [101, 6] on input "text" at bounding box center [85, 9] width 88 height 8
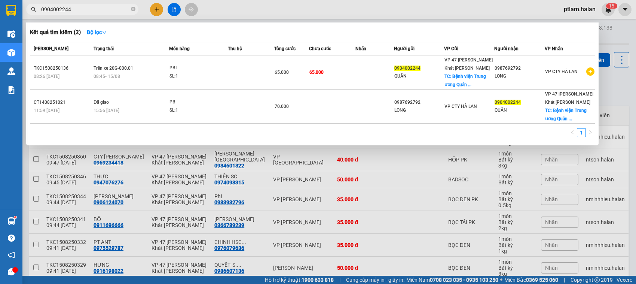
click at [101, 9] on input "0904002244" at bounding box center [85, 9] width 88 height 8
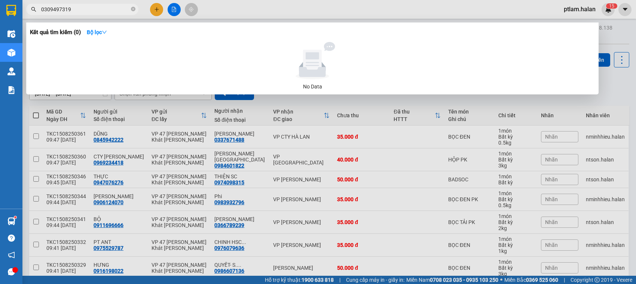
click at [100, 10] on input "0309497319" at bounding box center [85, 9] width 88 height 8
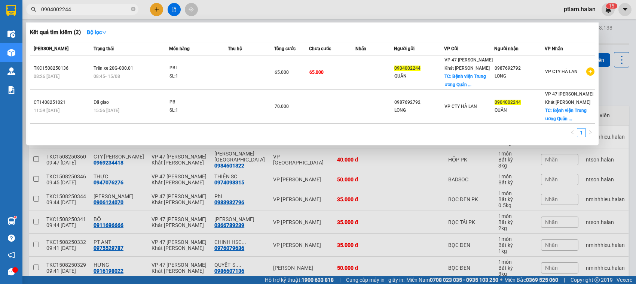
type input "0904002244"
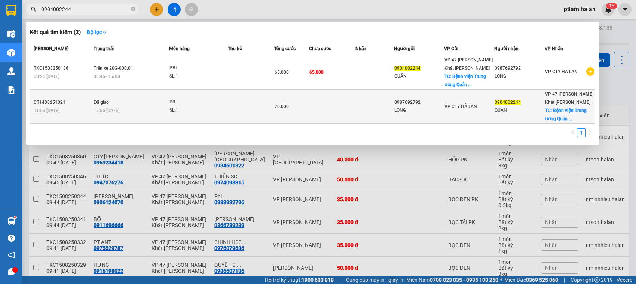
click at [199, 106] on div "SL: 1" at bounding box center [197, 110] width 56 height 8
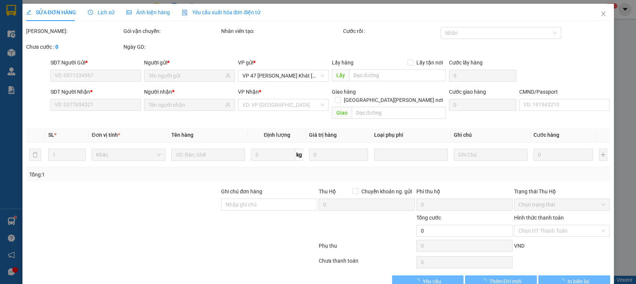
type input "0987692792"
type input "LONG"
type input "0904002244"
type input "QUÂN"
checkbox input "true"
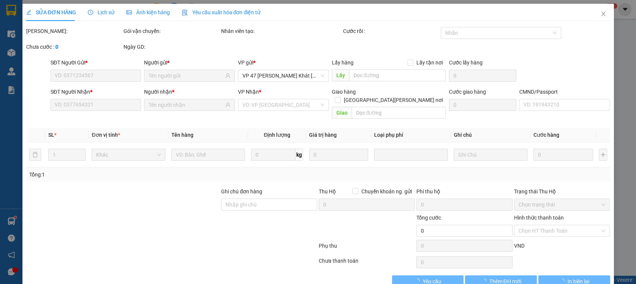
type input "[PERSON_NAME] [PERSON_NAME] [PERSON_NAME] đội 108, 1B [PERSON_NAME], [PERSON_NA…"
type input "35.000"
type input "70.000"
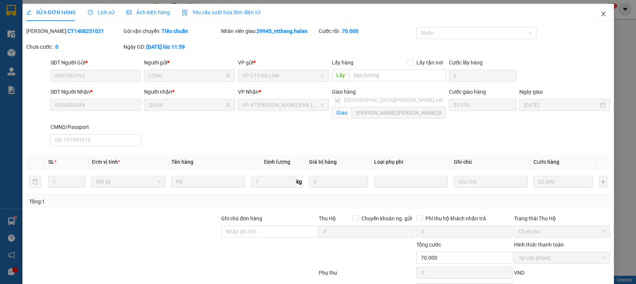
click at [600, 15] on span "Close" at bounding box center [603, 14] width 21 height 21
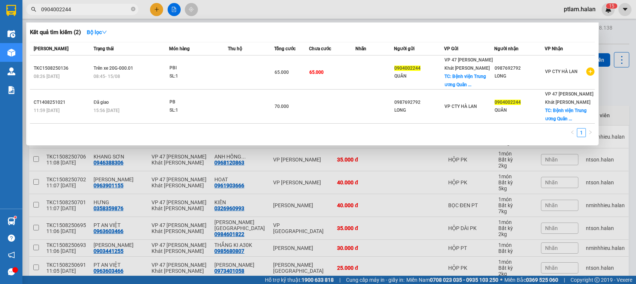
click at [114, 12] on input "0904002244" at bounding box center [85, 9] width 88 height 8
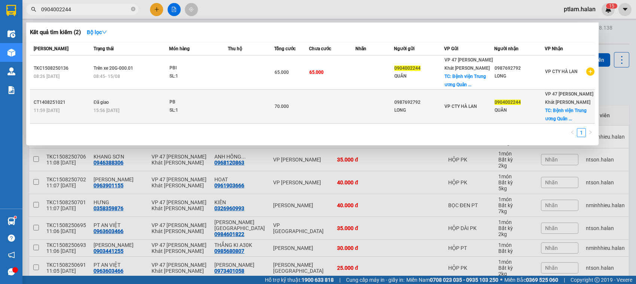
click at [156, 89] on td "Đã giao 15:56 [DATE]" at bounding box center [130, 106] width 77 height 34
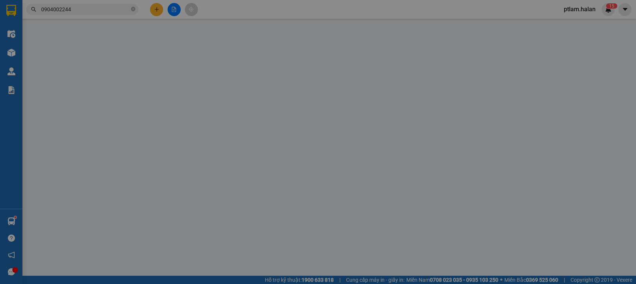
type input "0987692792"
type input "LONG"
type input "0904002244"
type input "QUÂN"
checkbox input "true"
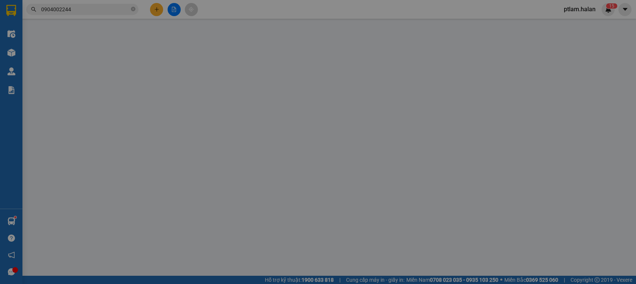
type input "[PERSON_NAME] [PERSON_NAME] [PERSON_NAME] đội 108, 1B [PERSON_NAME], [PERSON_NA…"
type input "35.000"
type input "70.000"
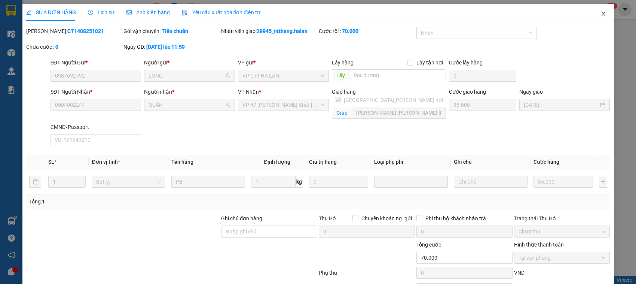
click at [600, 17] on icon "close" at bounding box center [603, 14] width 6 height 6
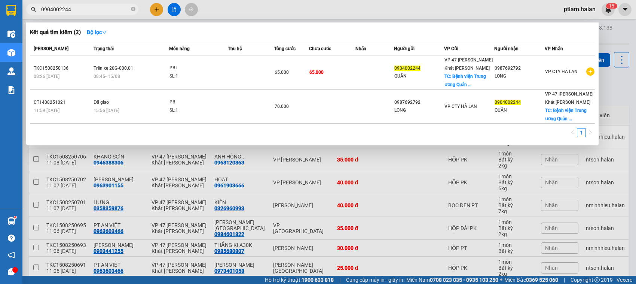
click at [111, 10] on input "0904002244" at bounding box center [85, 9] width 88 height 8
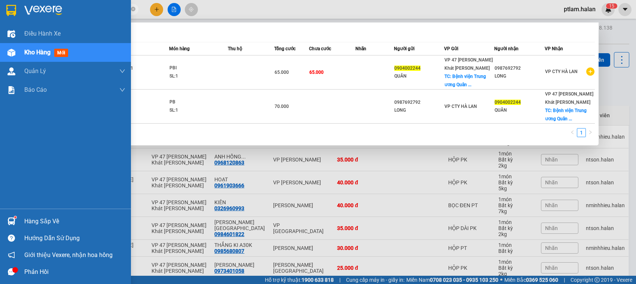
click at [0, 215] on div "Hàng sắp về" at bounding box center [65, 220] width 131 height 17
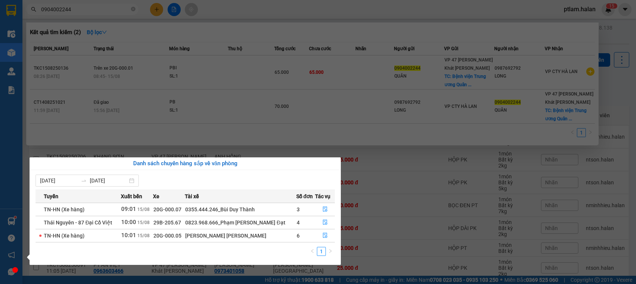
click at [89, 14] on section "Kết quả [PERSON_NAME] ( 2 ) Bộ lọc Mã ĐH Trạng thái Món hàng Thu hộ Tổng [PERSO…" at bounding box center [318, 142] width 636 height 284
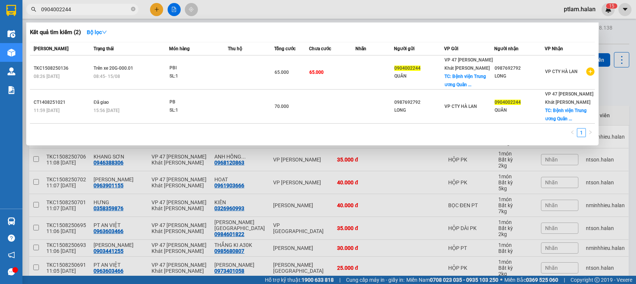
click at [88, 10] on input "0904002244" at bounding box center [85, 9] width 88 height 8
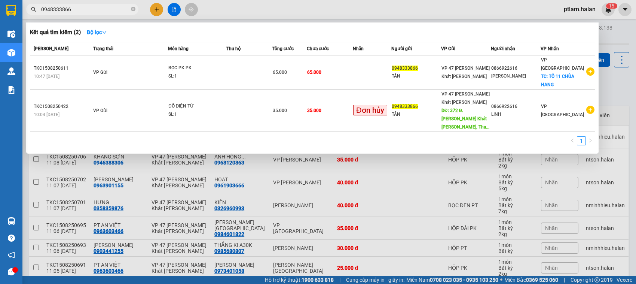
click at [98, 6] on input "0948333866" at bounding box center [85, 9] width 88 height 8
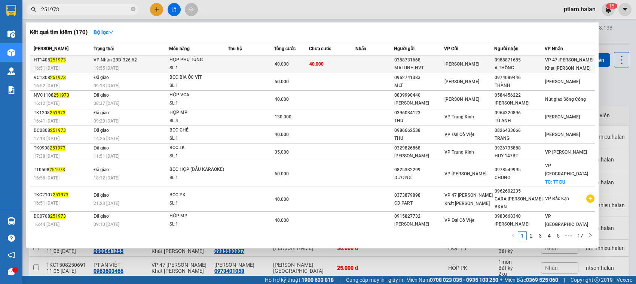
type input "251973"
click at [160, 60] on td "[PERSON_NAME] 29D-326.62 19:55 [DATE]" at bounding box center [130, 64] width 77 height 18
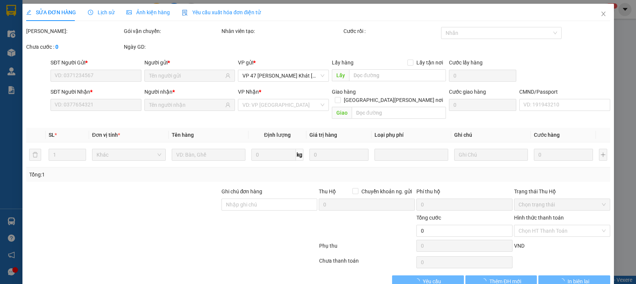
type input "0388731668"
type input "MAI LINH HVT"
type input "0988871685"
type input "A THỐNG"
type input "40.000"
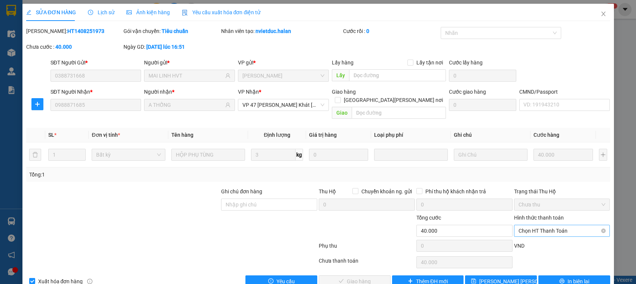
click at [537, 224] on div "Chọn HT Thanh Toán" at bounding box center [562, 230] width 96 height 12
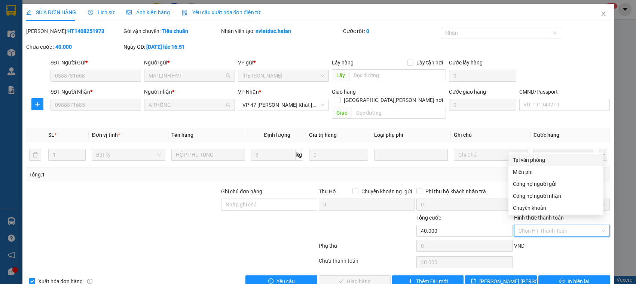
click at [542, 157] on div "Tại văn phòng" at bounding box center [556, 160] width 86 height 8
type input "0"
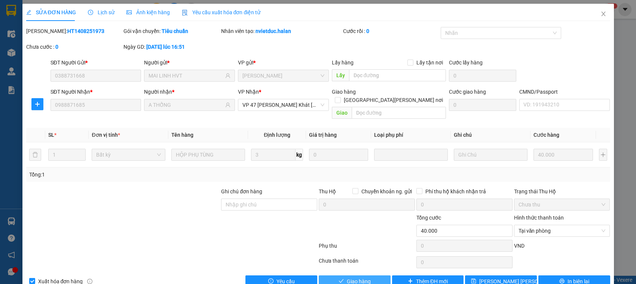
click at [347, 277] on span "Giao hàng" at bounding box center [359, 281] width 24 height 8
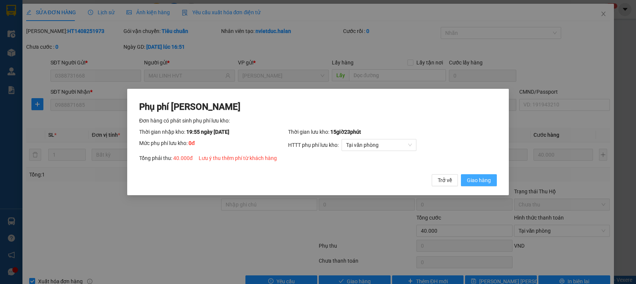
click at [461, 174] on button "Giao hàng" at bounding box center [479, 180] width 36 height 12
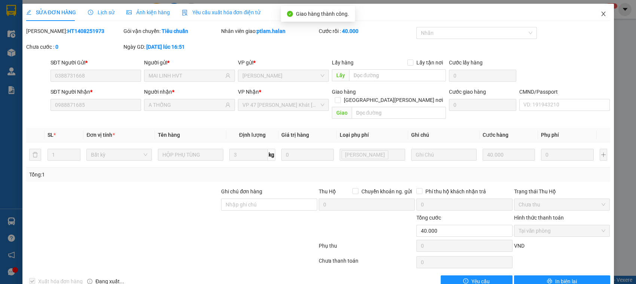
click at [600, 12] on icon "close" at bounding box center [603, 14] width 6 height 6
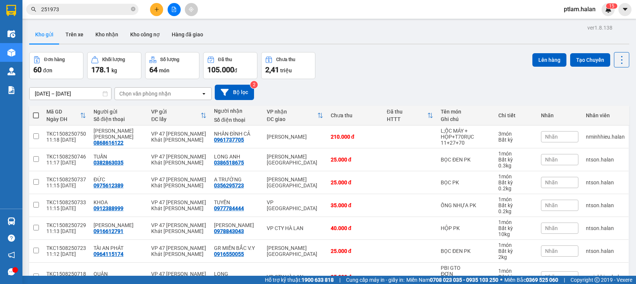
click at [116, 8] on input "251973" at bounding box center [85, 9] width 88 height 8
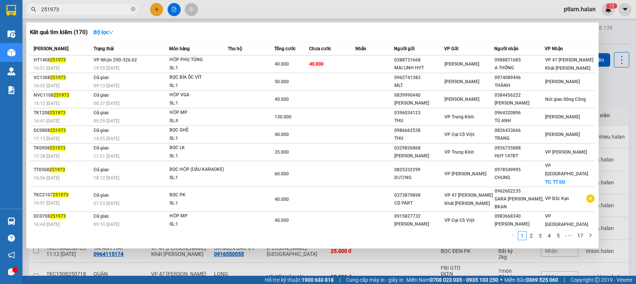
click at [116, 8] on input "251973" at bounding box center [85, 9] width 88 height 8
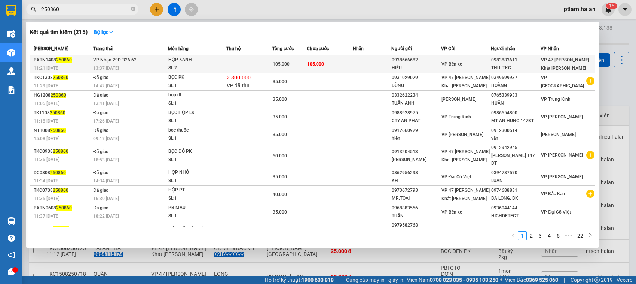
type input "250860"
click at [195, 56] on div "HỘP XANH" at bounding box center [196, 60] width 56 height 8
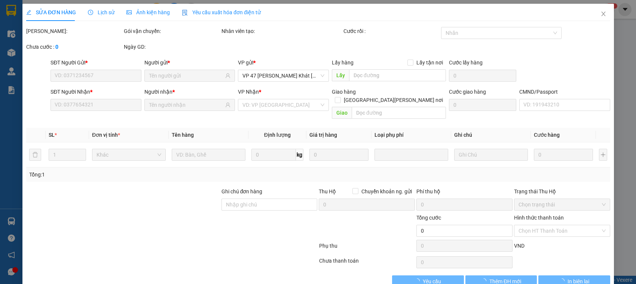
type input "0938666682"
type input "HIẾU"
type input "0983883611"
type input "THU. TKC"
type input "105.000"
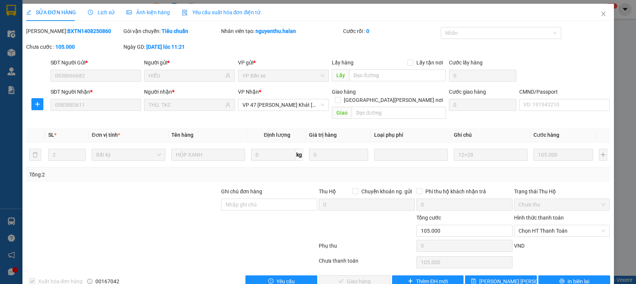
scroll to position [10, 0]
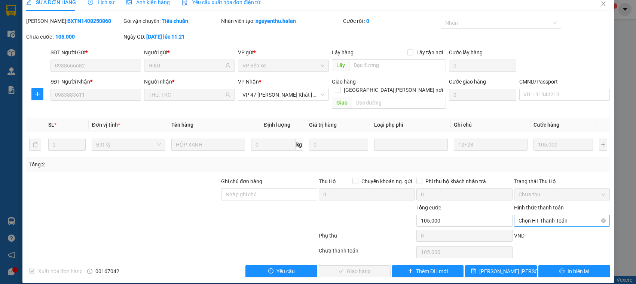
click at [546, 215] on span "Chọn HT Thanh Toán" at bounding box center [561, 220] width 87 height 11
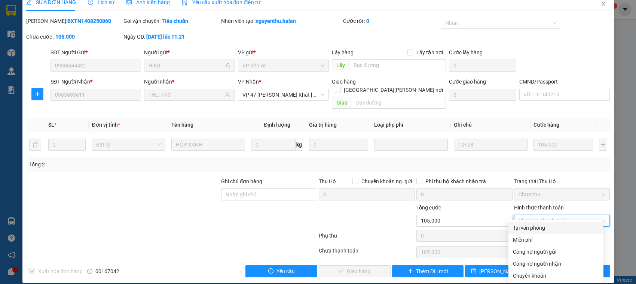
click at [533, 225] on div "Tại văn phòng" at bounding box center [556, 227] width 86 height 8
type input "0"
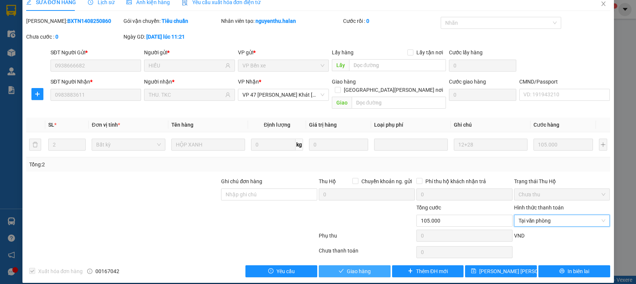
click at [371, 265] on button "Giao hàng" at bounding box center [355, 271] width 72 height 12
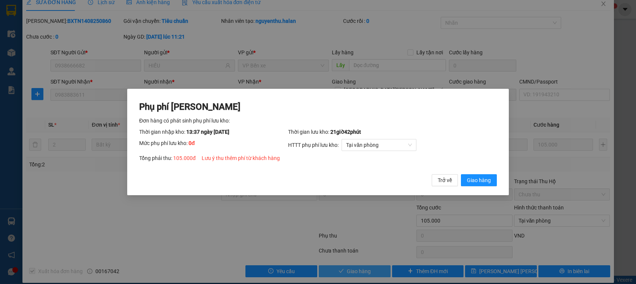
click at [461, 174] on button "Giao hàng" at bounding box center [479, 180] width 36 height 12
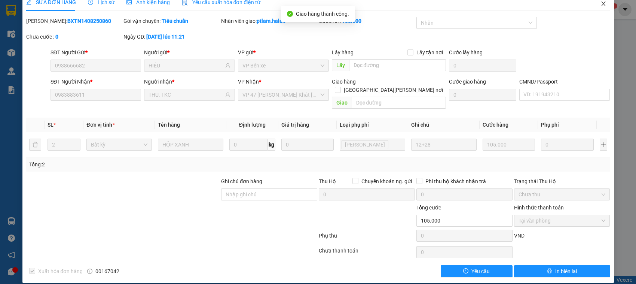
click at [600, 6] on icon "close" at bounding box center [603, 4] width 6 height 6
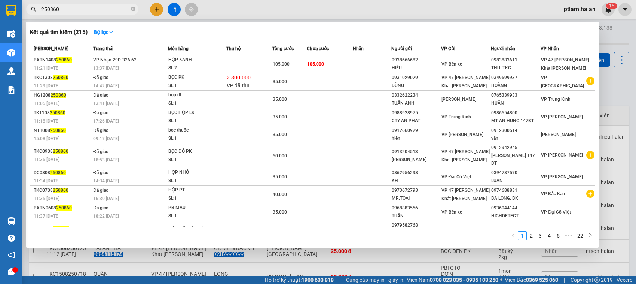
click at [74, 9] on input "250860" at bounding box center [85, 9] width 88 height 8
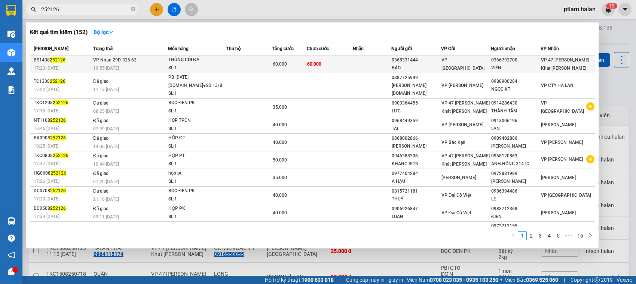
type input "252126"
click at [241, 64] on td at bounding box center [249, 64] width 46 height 18
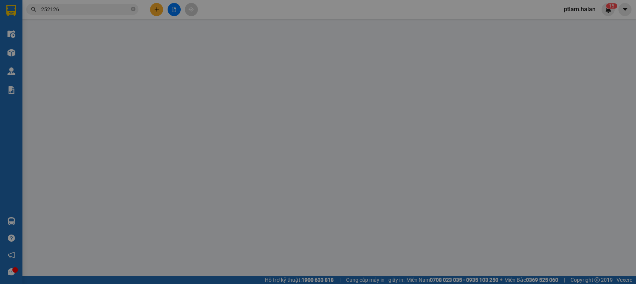
type input "0368331444"
type input "BẢO"
type input "0366792700"
type input "VIÊN"
type input "60.000"
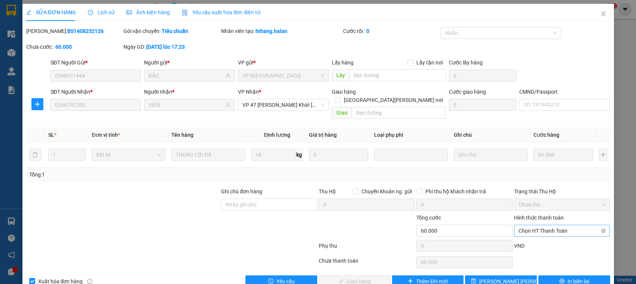
click at [554, 227] on span "Chọn HT Thanh Toán" at bounding box center [561, 230] width 87 height 11
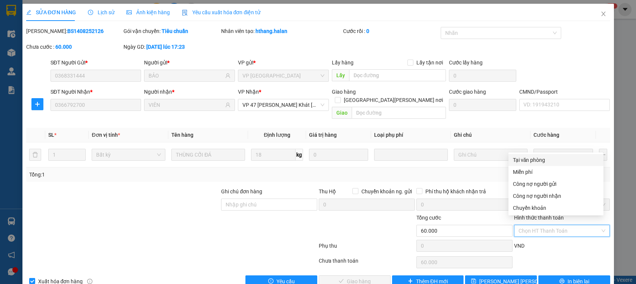
click at [543, 163] on div "Tại văn phòng" at bounding box center [556, 160] width 86 height 8
type input "0"
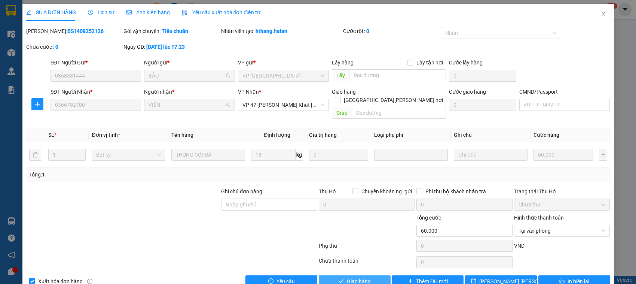
click at [349, 277] on span "Giao hàng" at bounding box center [359, 281] width 24 height 8
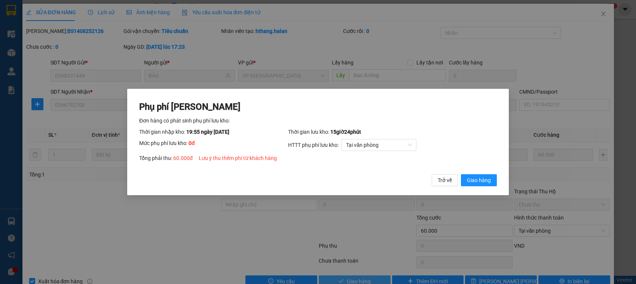
click at [461, 174] on button "Giao hàng" at bounding box center [479, 180] width 36 height 12
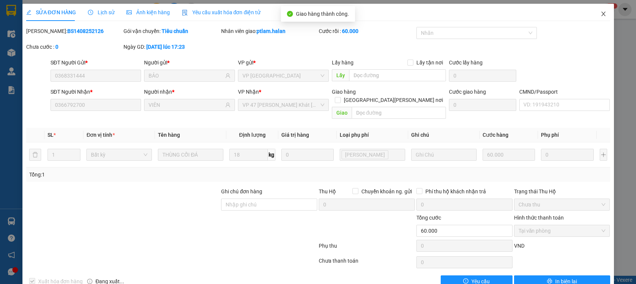
click at [600, 14] on icon "close" at bounding box center [603, 14] width 6 height 6
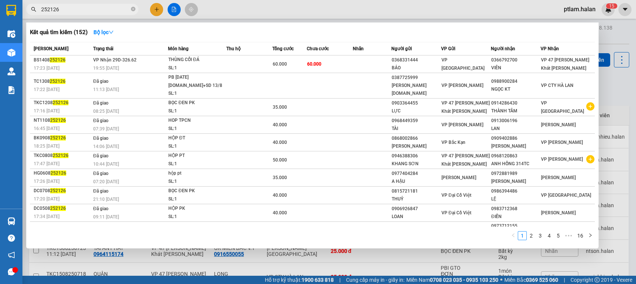
drag, startPoint x: 102, startPoint y: 13, endPoint x: 105, endPoint y: 7, distance: 7.2
click at [105, 7] on span "252126" at bounding box center [82, 9] width 112 height 11
click at [105, 7] on input "252126" at bounding box center [85, 9] width 88 height 8
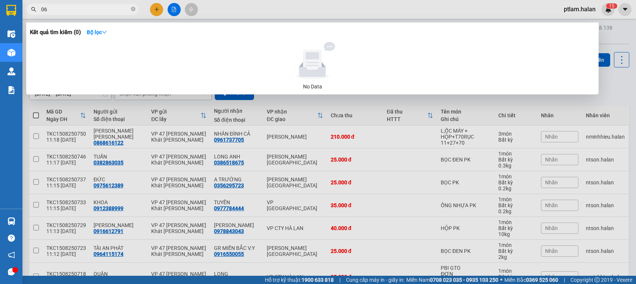
type input "0"
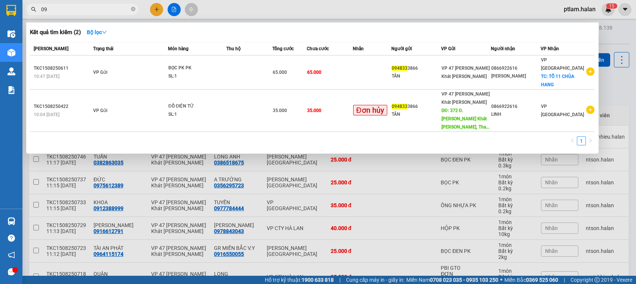
type input "0"
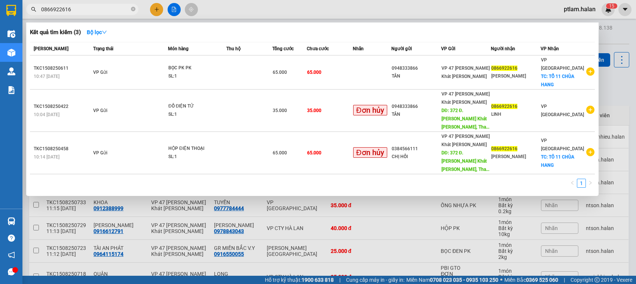
click at [85, 8] on input "0866922616" at bounding box center [85, 9] width 88 height 8
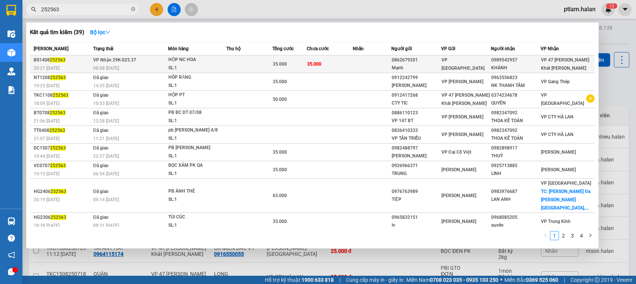
type input "252563"
click at [217, 66] on div "SL: 1" at bounding box center [196, 68] width 56 height 8
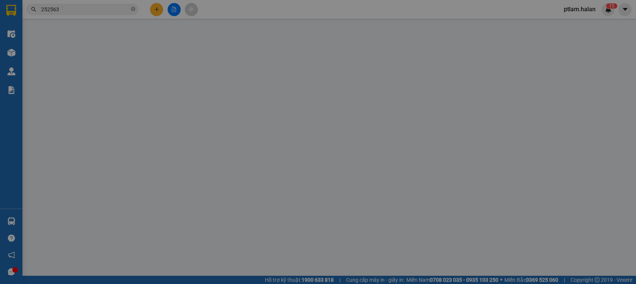
type input "0862679201"
type input "Mạnh"
type input "0989542957"
type input "KHÁNH"
type input "35.000"
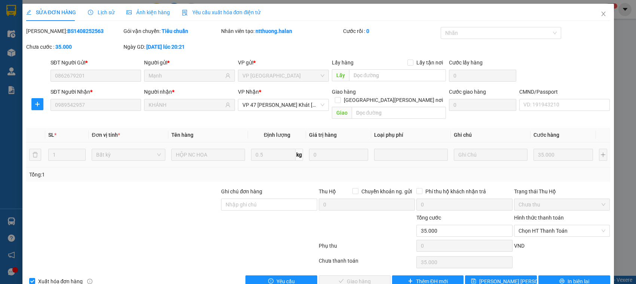
scroll to position [10, 0]
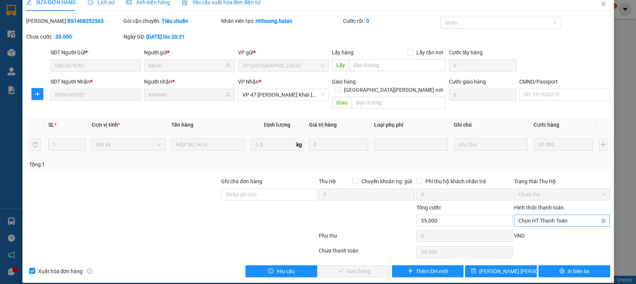
click at [566, 215] on span "Chọn HT Thanh Toán" at bounding box center [561, 220] width 87 height 11
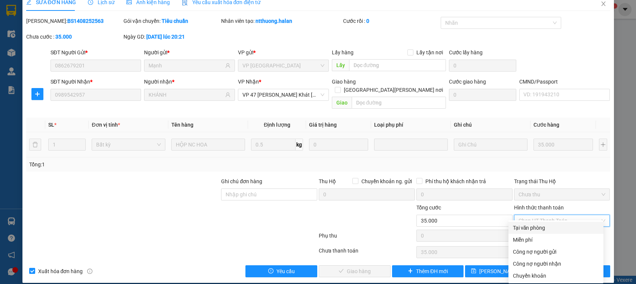
click at [547, 221] on div "Tại văn phòng" at bounding box center [555, 227] width 95 height 12
type input "0"
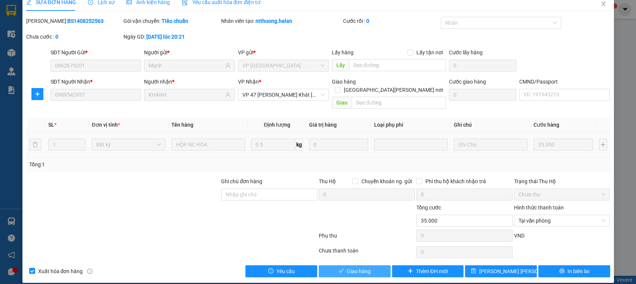
click at [351, 267] on span "Giao hàng" at bounding box center [359, 271] width 24 height 8
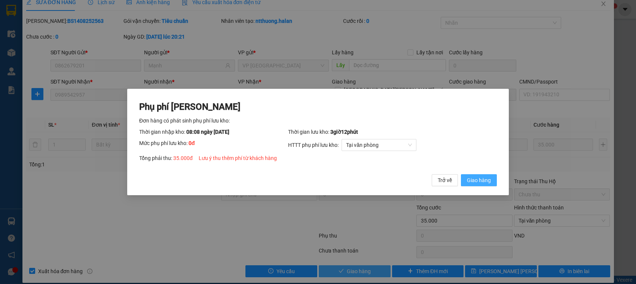
click at [461, 174] on button "Giao hàng" at bounding box center [479, 180] width 36 height 12
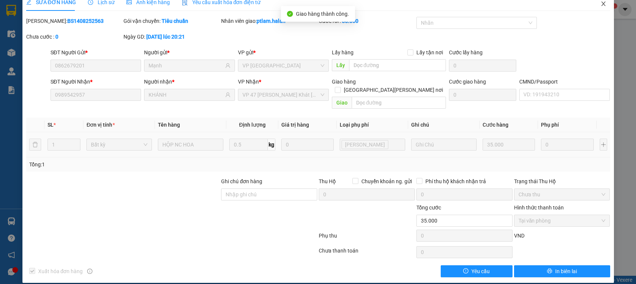
click at [601, 4] on icon "close" at bounding box center [603, 3] width 4 height 4
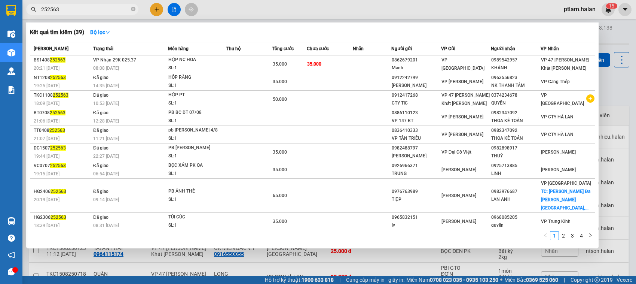
click at [107, 9] on input "252563" at bounding box center [85, 9] width 88 height 8
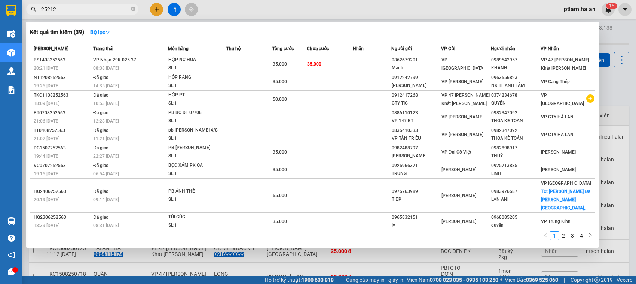
type input "252126"
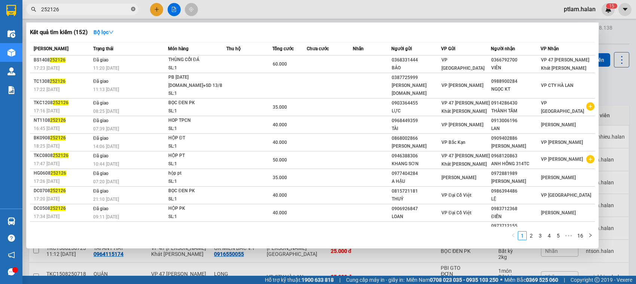
click at [134, 10] on icon "close-circle" at bounding box center [133, 9] width 4 height 4
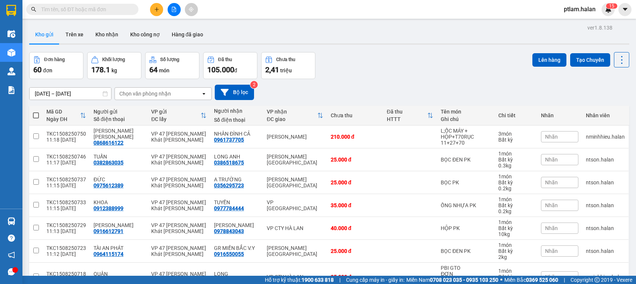
click at [98, 7] on input "text" at bounding box center [85, 9] width 88 height 8
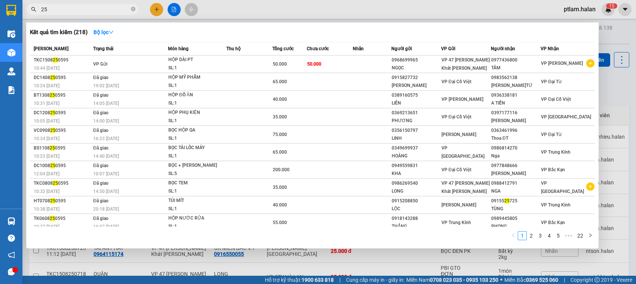
type input "2"
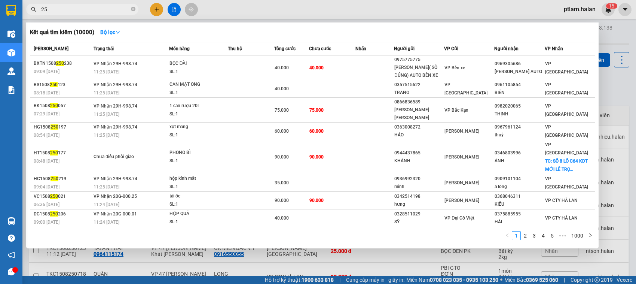
type input "2"
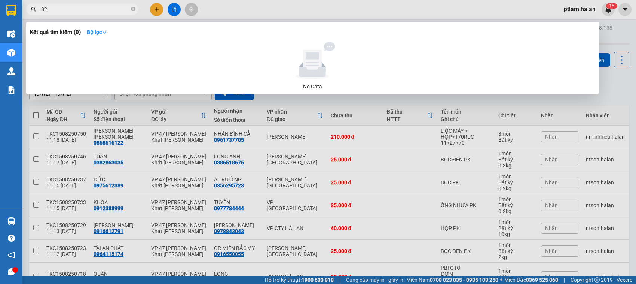
type input "8"
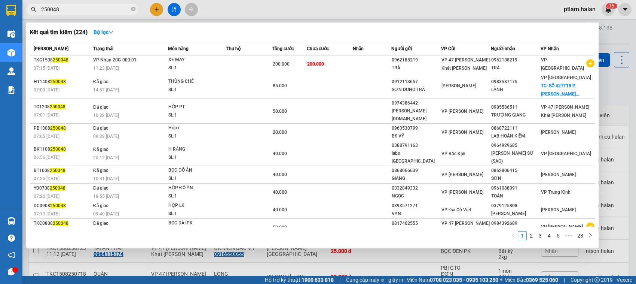
type input "250048"
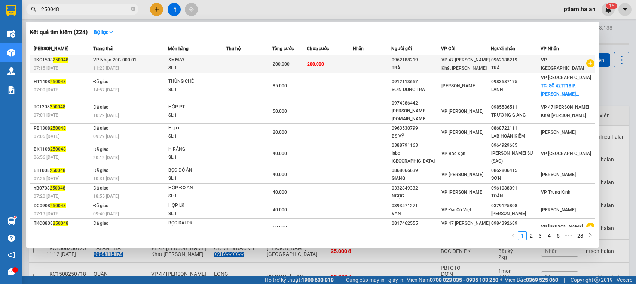
click at [345, 59] on td "200.000" at bounding box center [330, 64] width 46 height 18
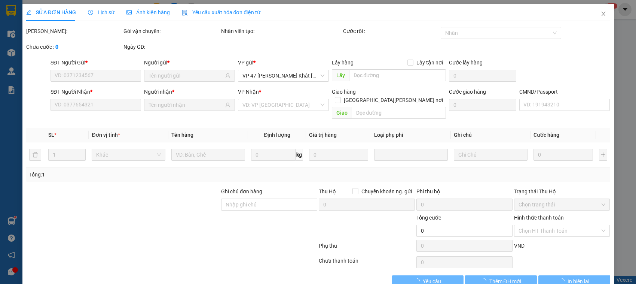
type input "0962188219"
type input "200.000"
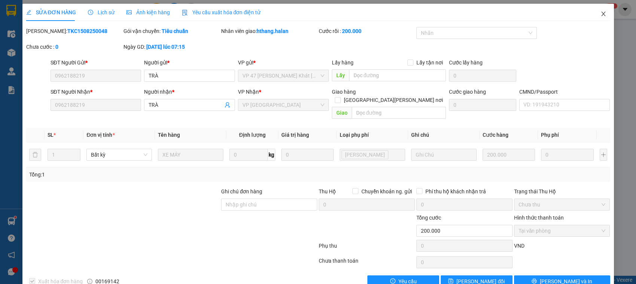
click at [600, 12] on icon "close" at bounding box center [603, 14] width 6 height 6
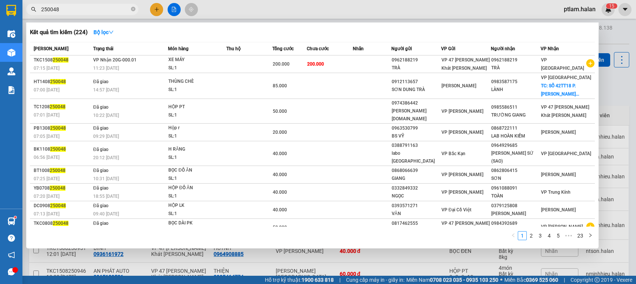
click at [92, 8] on input "250048" at bounding box center [85, 9] width 88 height 8
paste input "0962188219"
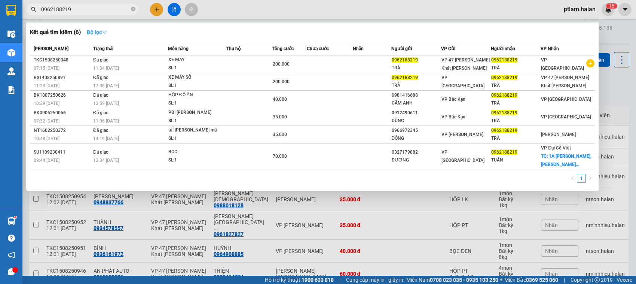
type input "0962188219"
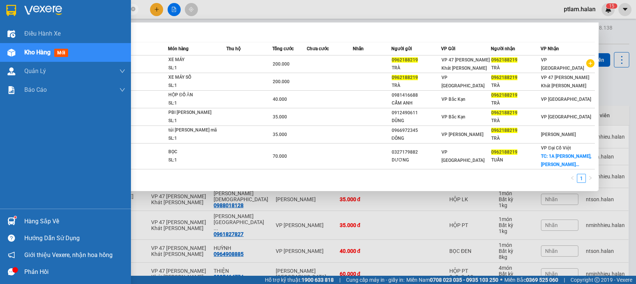
click at [4, 230] on div "Hướng dẫn sử dụng" at bounding box center [65, 237] width 131 height 17
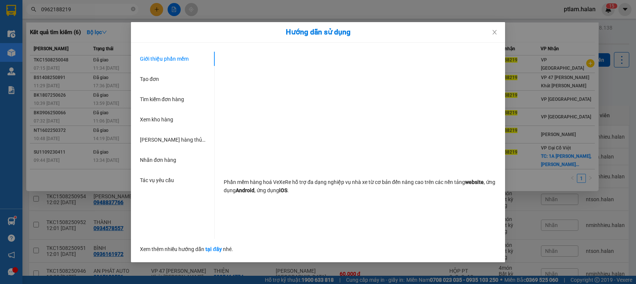
click at [13, 225] on div "Hướng dẫn sử dụng Giới thiệu phần mềm Tạo đơn Tìm kiếm đơn hàng Xem kho hàng Lê…" at bounding box center [318, 142] width 636 height 284
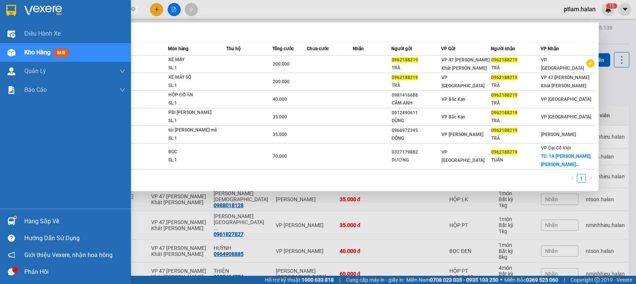
click at [22, 215] on div "Hàng sắp về" at bounding box center [65, 220] width 131 height 17
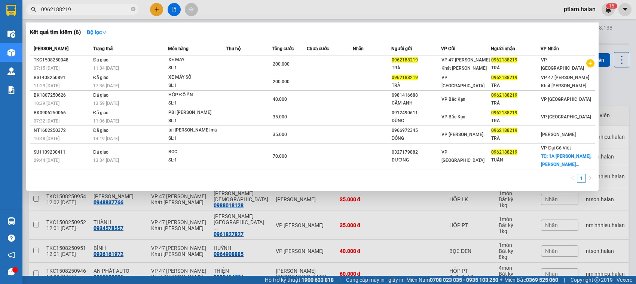
click at [183, 27] on section "Kết quả tìm kiếm ( 6 ) Bộ lọc Mã ĐH Trạng thái Món hàng Thu hộ Tổng cước Chưa c…" at bounding box center [318, 142] width 636 height 284
click at [183, 27] on div "Kết quả tìm kiếm ( 6 ) Bộ lọc" at bounding box center [312, 32] width 565 height 12
click at [133, 10] on icon "close-circle" at bounding box center [133, 9] width 4 height 4
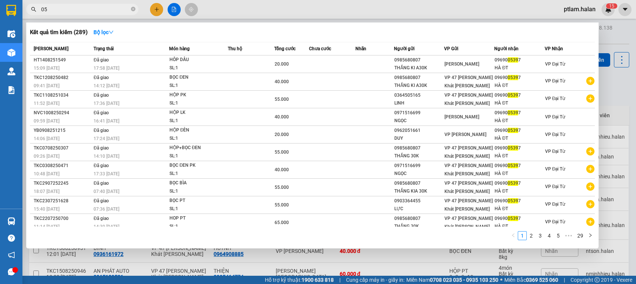
type input "0"
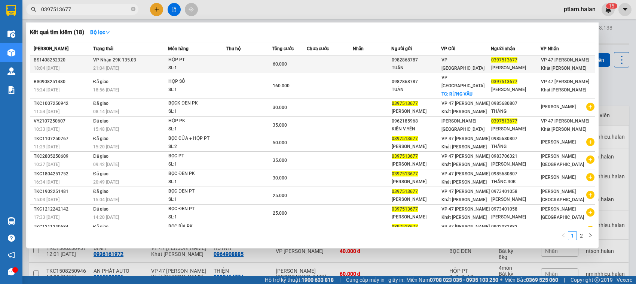
type input "0397513677"
click at [147, 62] on td "VP Nhận 29K-135.03 21:04 - 14/08" at bounding box center [129, 64] width 77 height 18
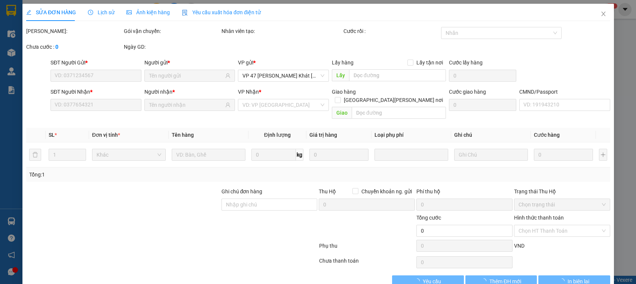
type input "0982868787"
type input "TUÂN"
type input "0397513677"
type input "HƯNG THỊNH"
type input "60.000"
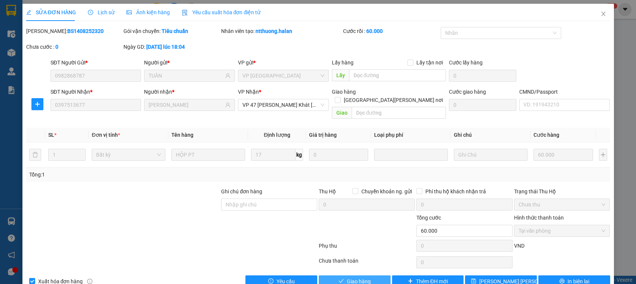
click at [347, 277] on span "Giao hàng" at bounding box center [359, 281] width 24 height 8
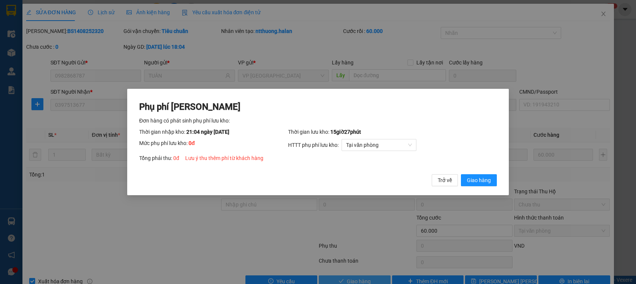
click at [461, 174] on button "Giao hàng" at bounding box center [479, 180] width 36 height 12
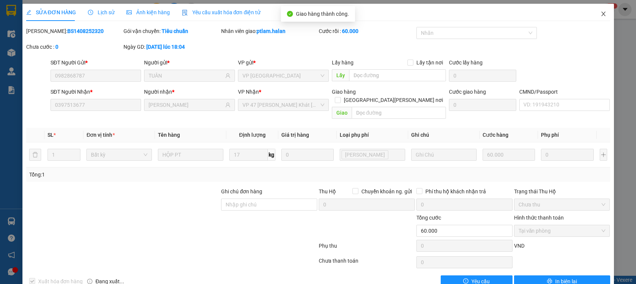
click at [604, 15] on span "Close" at bounding box center [603, 14] width 21 height 21
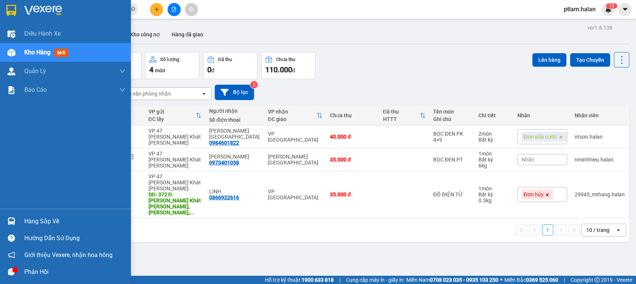
click at [6, 217] on div at bounding box center [11, 220] width 13 height 13
